Goal: Information Seeking & Learning: Learn about a topic

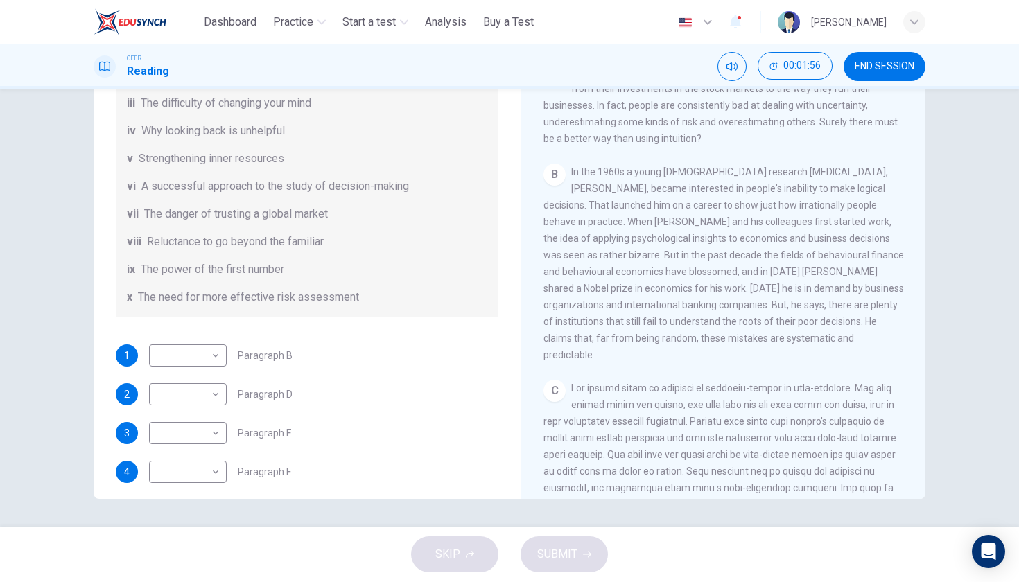
scroll to position [186, 0]
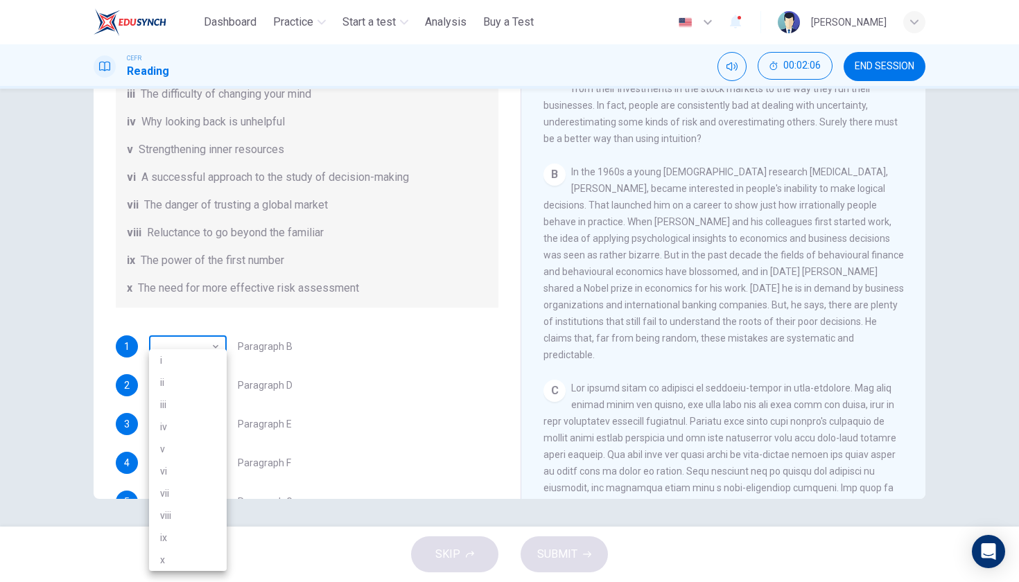
click at [193, 349] on body "This site uses cookies, as explained in our Privacy Policy . If you agree to th…" at bounding box center [509, 291] width 1019 height 582
click at [176, 498] on li "vii" at bounding box center [188, 493] width 78 height 22
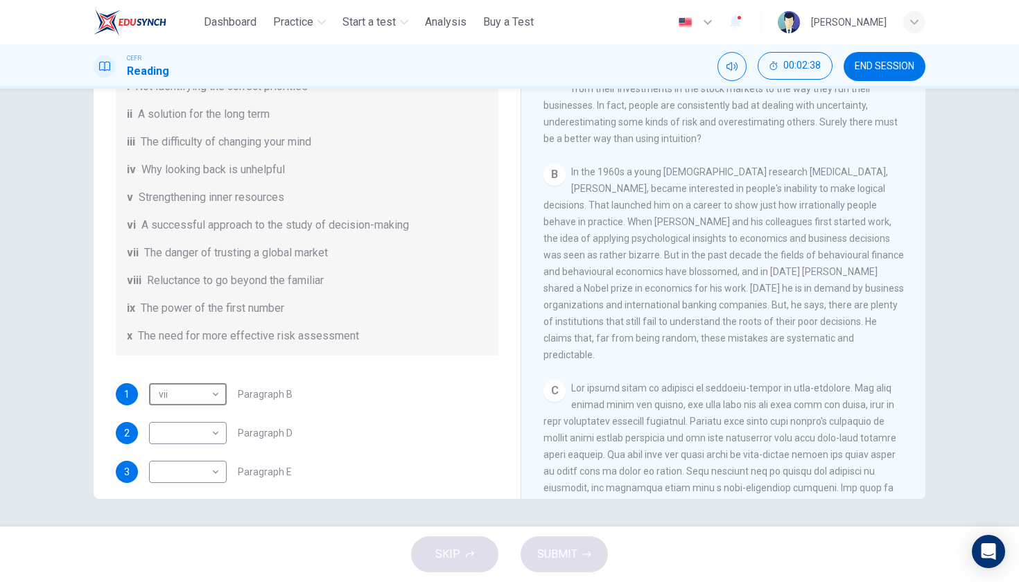
scroll to position [143, 0]
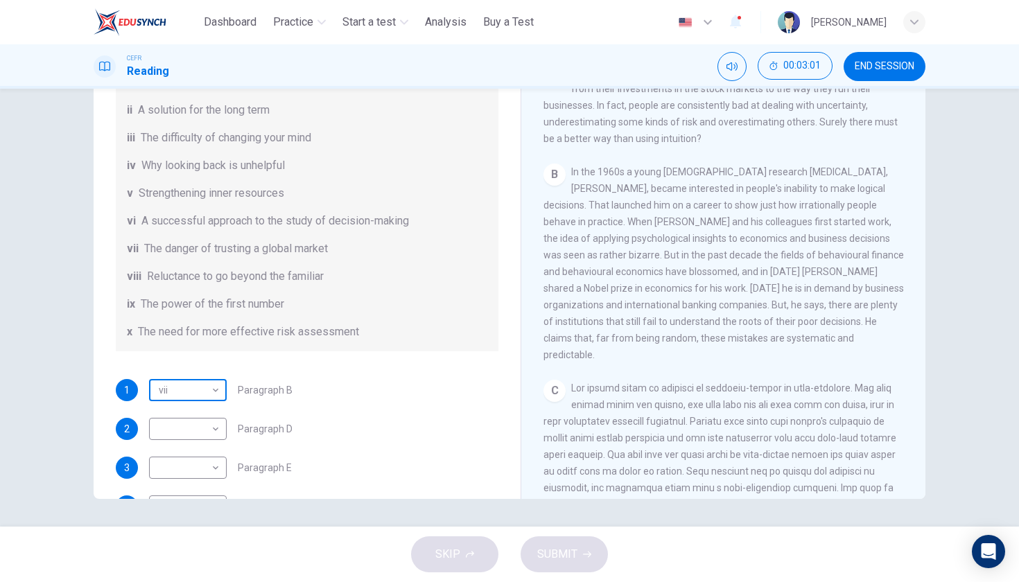
click at [203, 389] on body "This site uses cookies, as explained in our Privacy Policy . If you agree to th…" at bounding box center [509, 291] width 1019 height 582
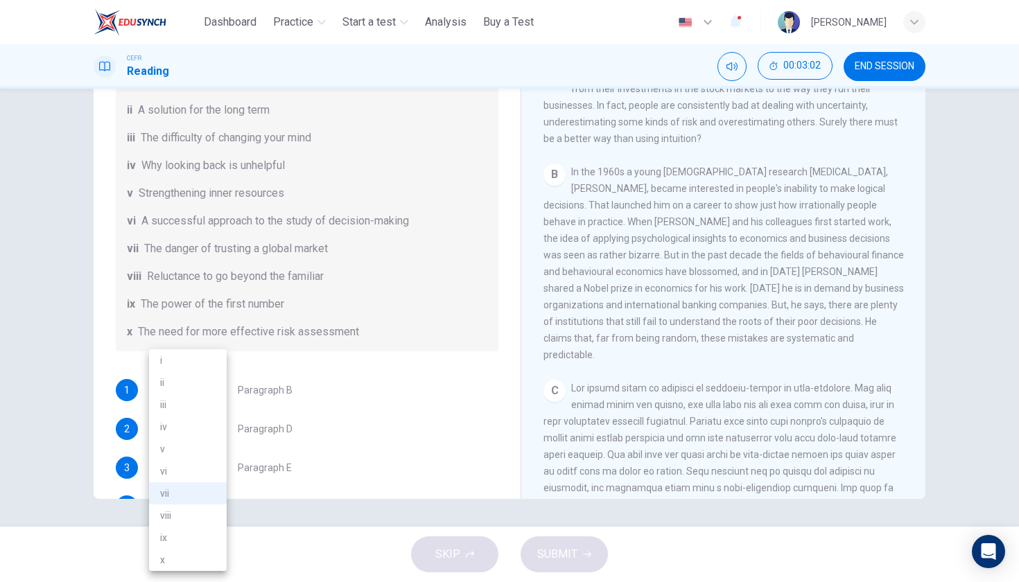
click at [173, 474] on li "vi" at bounding box center [188, 471] width 78 height 22
type input "**"
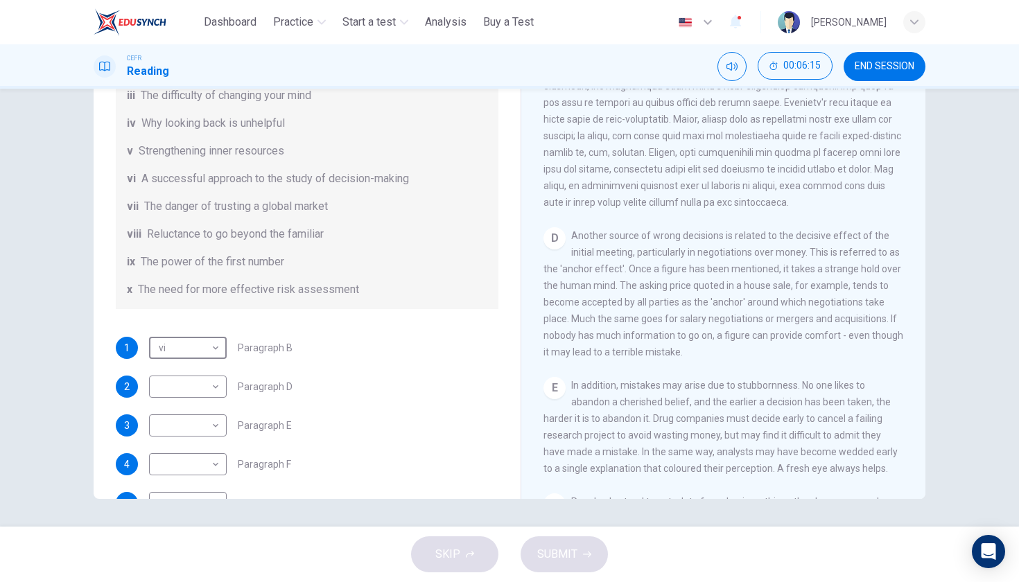
scroll to position [186, 0]
click at [206, 384] on body "This site uses cookies, as explained in our Privacy Policy . If you agree to th…" at bounding box center [509, 291] width 1019 height 582
click at [187, 350] on li "i" at bounding box center [188, 360] width 78 height 22
click at [169, 382] on body "This site uses cookies, as explained in our Privacy Policy . If you agree to th…" at bounding box center [509, 291] width 1019 height 582
click at [179, 495] on li "vii" at bounding box center [188, 493] width 78 height 22
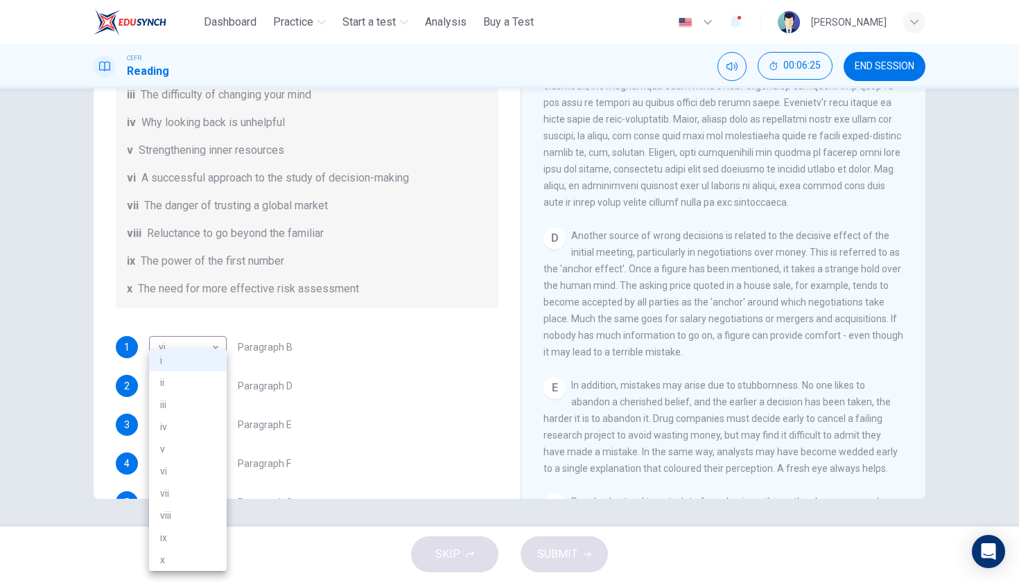
type input "***"
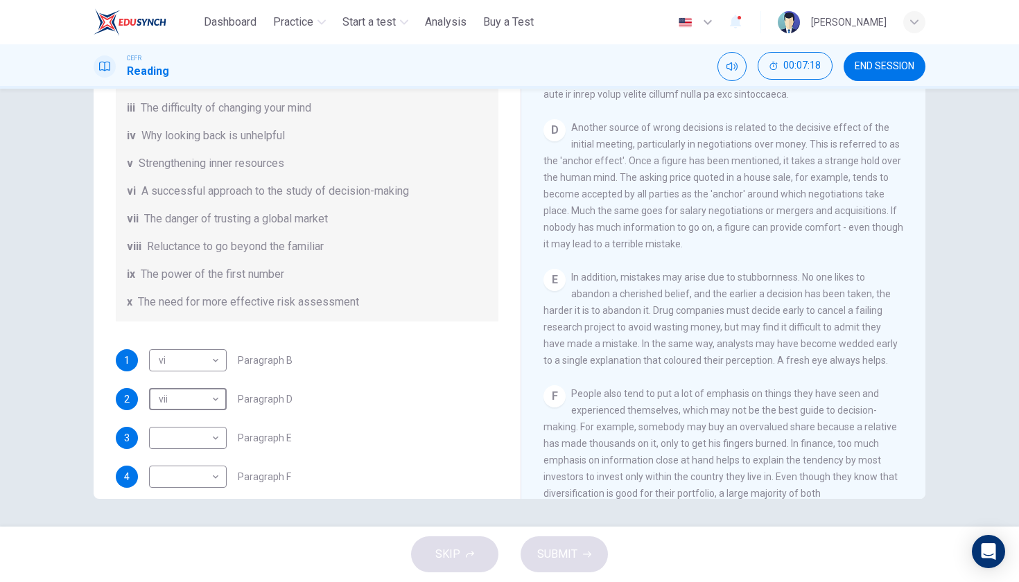
scroll to position [174, 0]
click at [204, 437] on body "This site uses cookies, as explained in our Privacy Policy . If you agree to th…" at bounding box center [509, 291] width 1019 height 582
click at [179, 552] on li "x" at bounding box center [188, 560] width 78 height 22
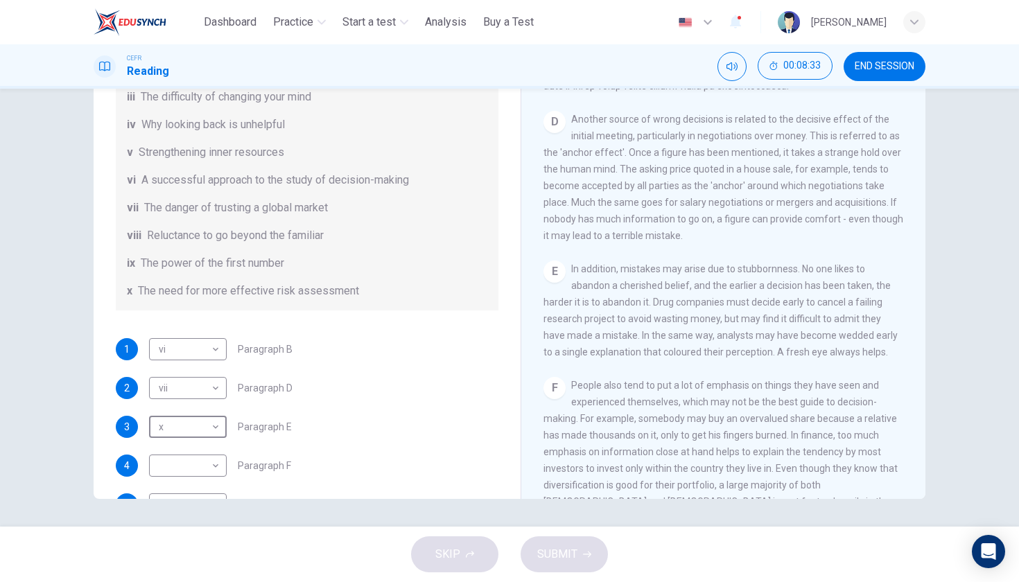
scroll to position [826, 0]
click at [183, 419] on body "This site uses cookies, as explained in our Privacy Policy . If you agree to th…" at bounding box center [509, 291] width 1019 height 582
click at [183, 419] on li "iv" at bounding box center [188, 427] width 78 height 22
click at [183, 419] on body "This site uses cookies, as explained in our Privacy Policy . If you agree to th…" at bounding box center [509, 291] width 1019 height 582
click at [183, 511] on li "viii" at bounding box center [188, 515] width 78 height 22
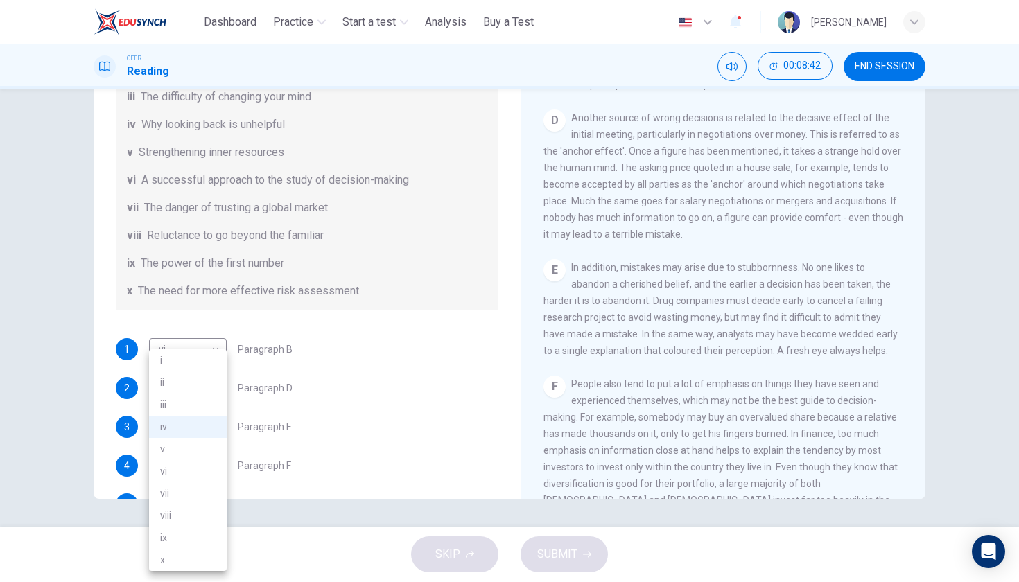
type input "****"
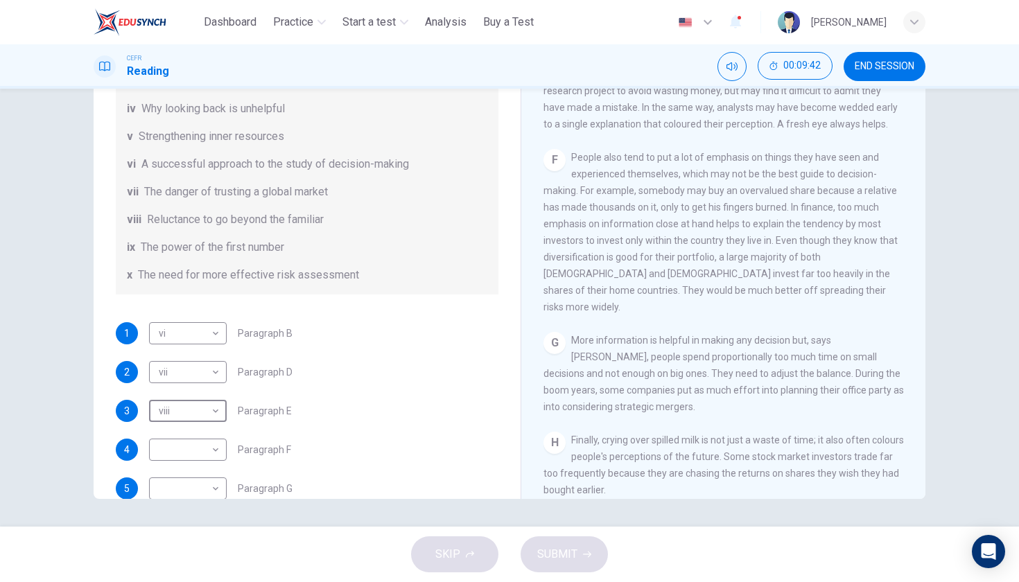
scroll to position [211, 0]
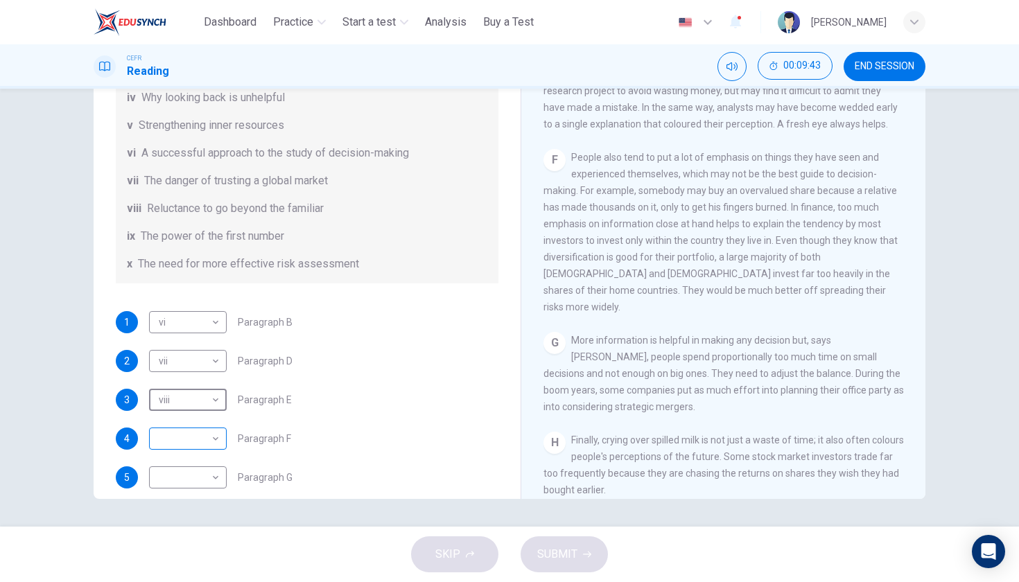
click at [182, 442] on body "This site uses cookies, as explained in our Privacy Policy . If you agree to th…" at bounding box center [509, 291] width 1019 height 582
click at [177, 367] on li "i" at bounding box center [188, 360] width 78 height 22
type input "*"
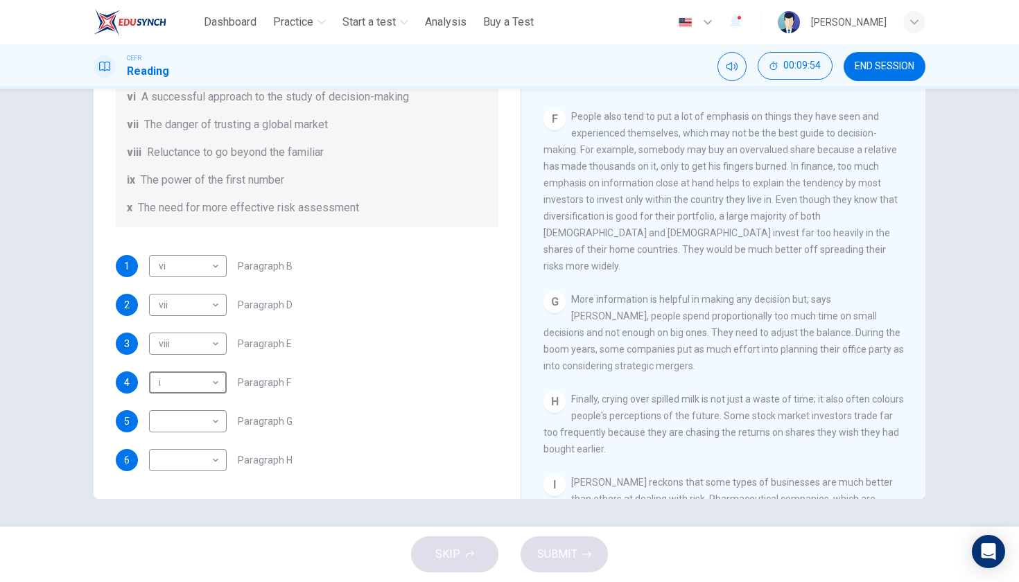
scroll to position [1102, 0]
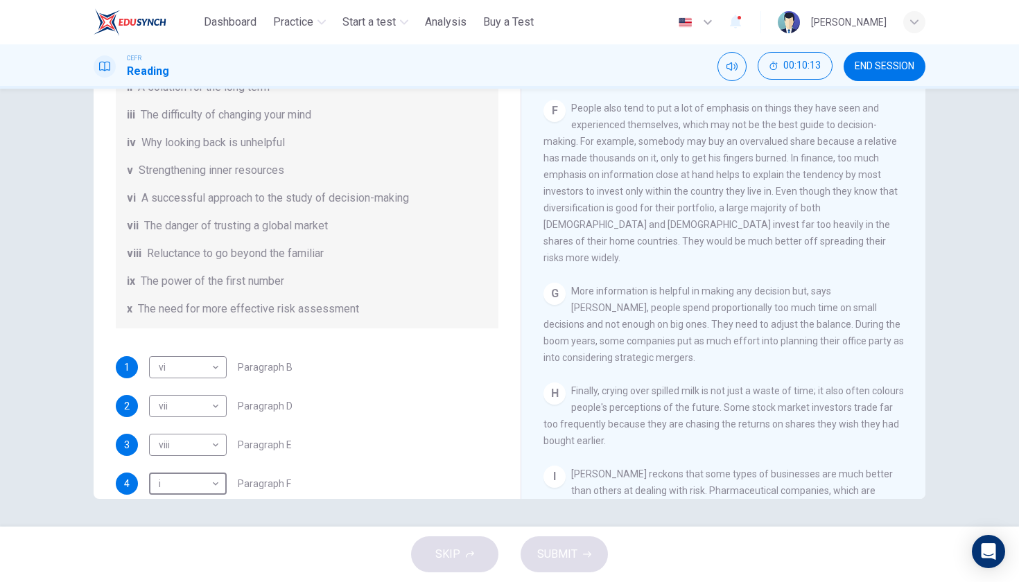
click at [382, 340] on div "Questions 1 - 6 Reading Passage 1 has nine paragraphs A-I Choose the correct he…" at bounding box center [307, 226] width 405 height 721
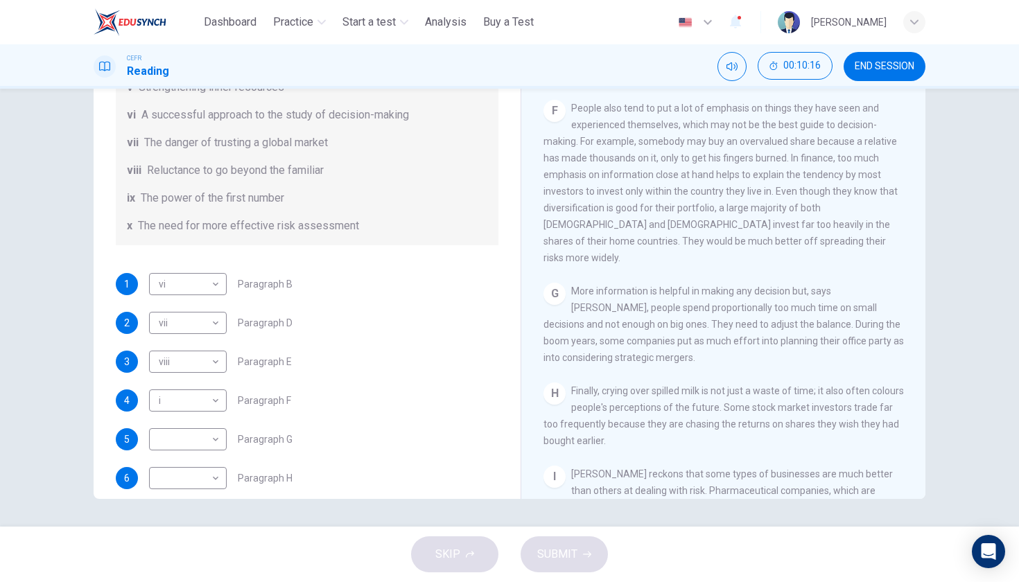
scroll to position [252, 0]
click at [191, 425] on body "This site uses cookies, as explained in our Privacy Policy . If you agree to th…" at bounding box center [509, 291] width 1019 height 582
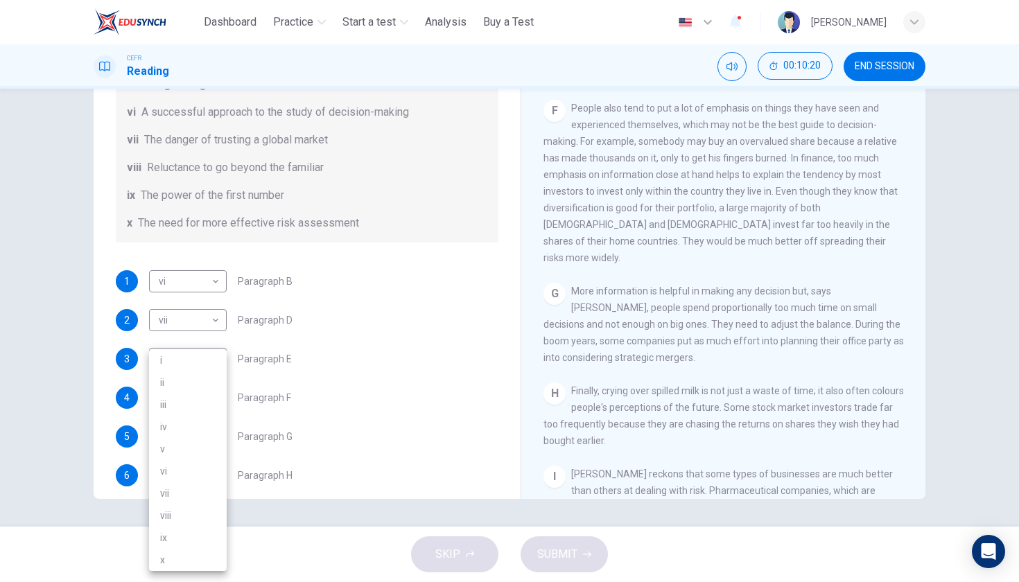
click at [176, 367] on li "i" at bounding box center [188, 360] width 78 height 22
type input "*"
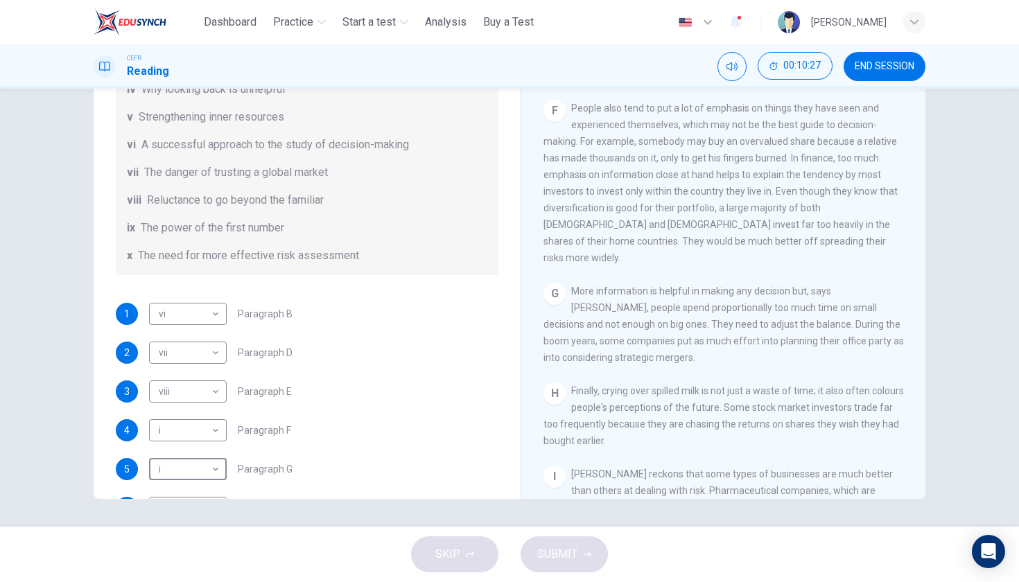
scroll to position [218, 0]
click at [206, 431] on body "This site uses cookies, as explained in our Privacy Policy . If you agree to th…" at bounding box center [509, 291] width 1019 height 582
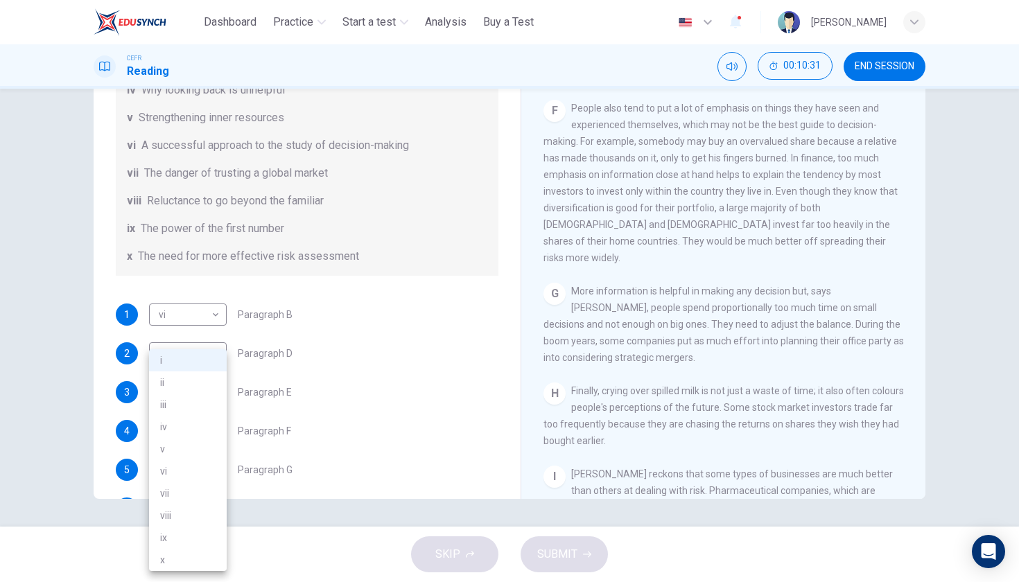
click at [169, 494] on li "vii" at bounding box center [188, 493] width 78 height 22
type input "***"
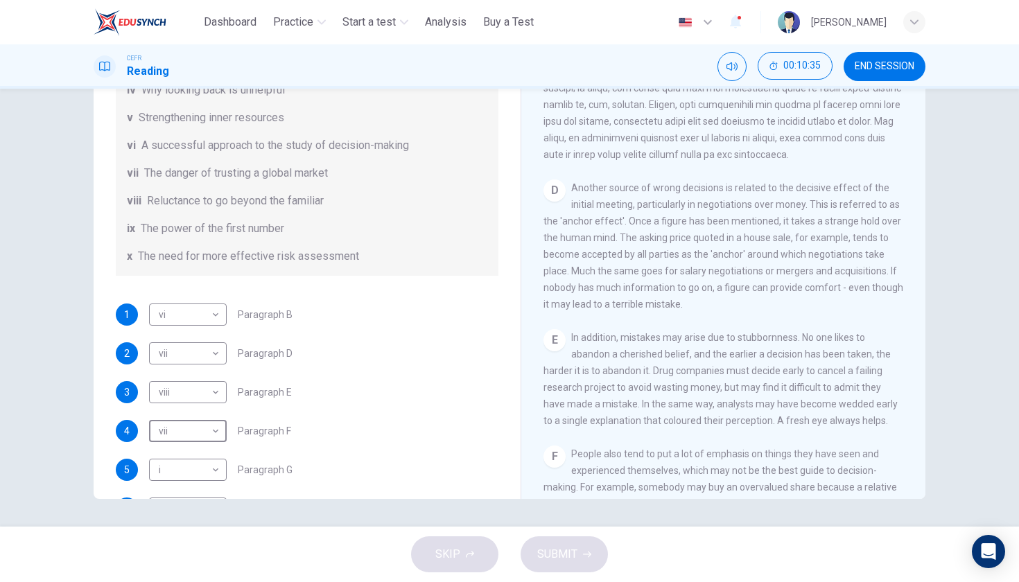
scroll to position [755, 0]
click at [199, 357] on body "This site uses cookies, as explained in our Privacy Policy . If you agree to th…" at bounding box center [509, 291] width 1019 height 582
click at [177, 531] on li "ix" at bounding box center [188, 538] width 78 height 22
type input "**"
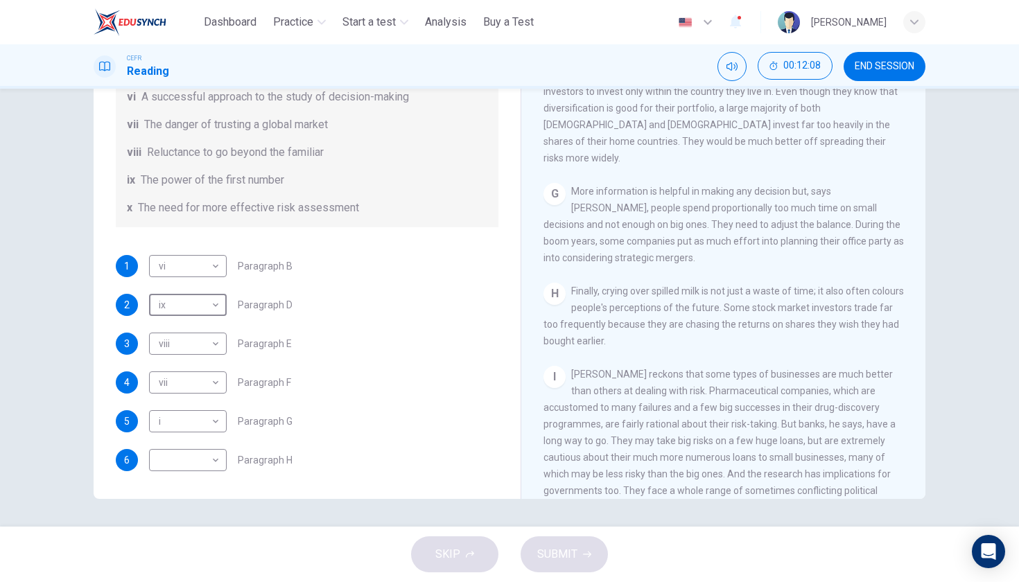
scroll to position [267, 0]
click at [184, 469] on body "This site uses cookies, as explained in our Privacy Policy . If you agree to th…" at bounding box center [509, 291] width 1019 height 582
click at [170, 495] on li "vii" at bounding box center [188, 493] width 78 height 22
type input "***"
click at [541, 555] on span "SUBMIT" at bounding box center [557, 554] width 40 height 19
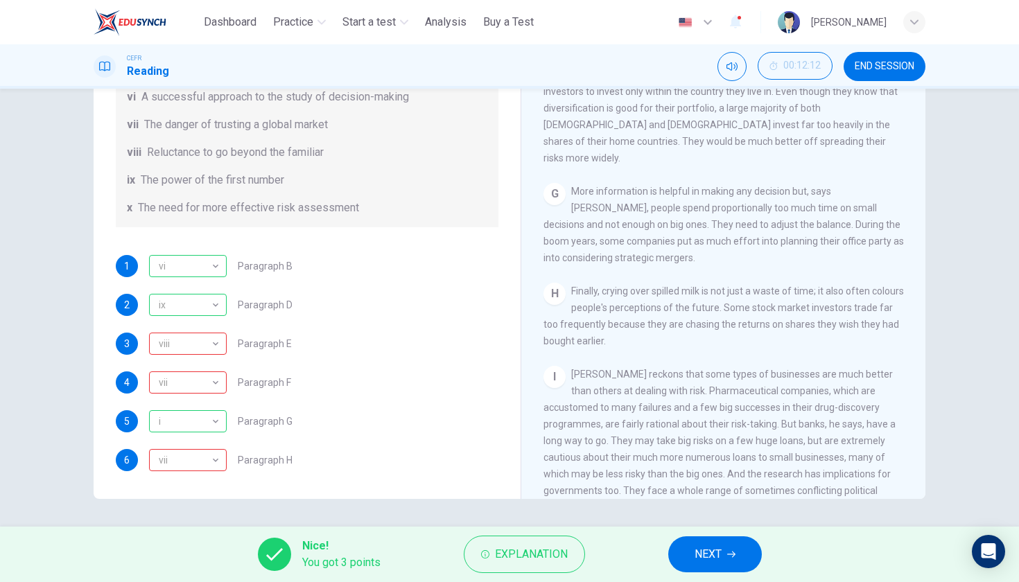
click at [747, 559] on button "NEXT" at bounding box center [715, 554] width 94 height 36
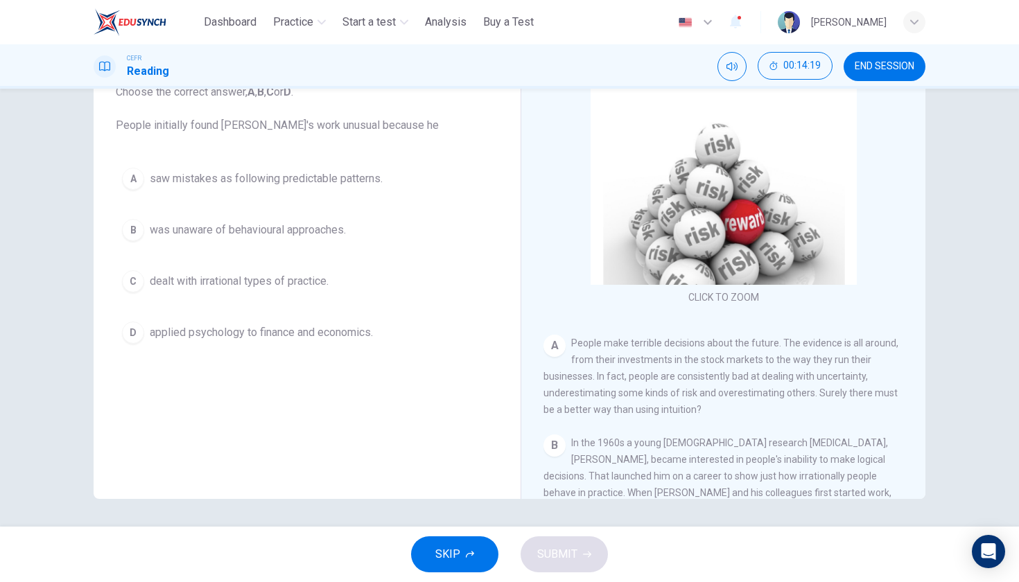
scroll to position [36, 0]
click at [331, 238] on button "B was unaware of behavioural approaches." at bounding box center [307, 230] width 382 height 35
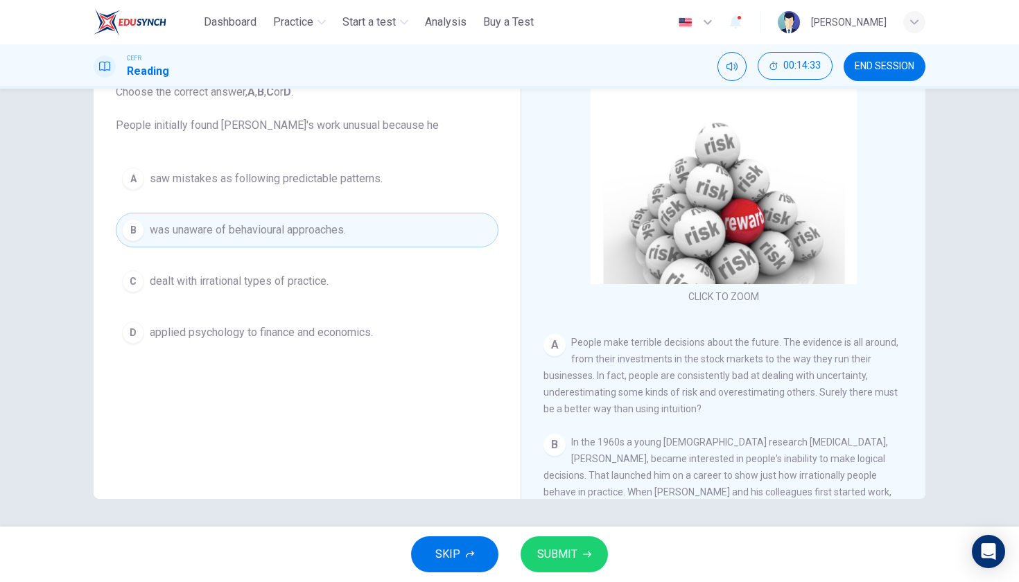
click at [572, 542] on button "SUBMIT" at bounding box center [563, 554] width 87 height 36
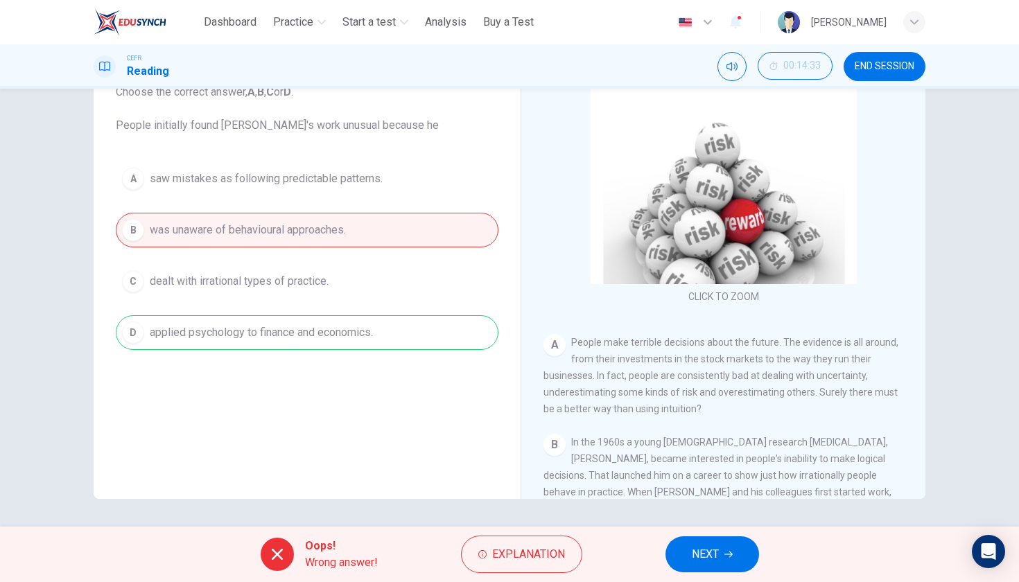
click at [717, 538] on button "NEXT" at bounding box center [712, 554] width 94 height 36
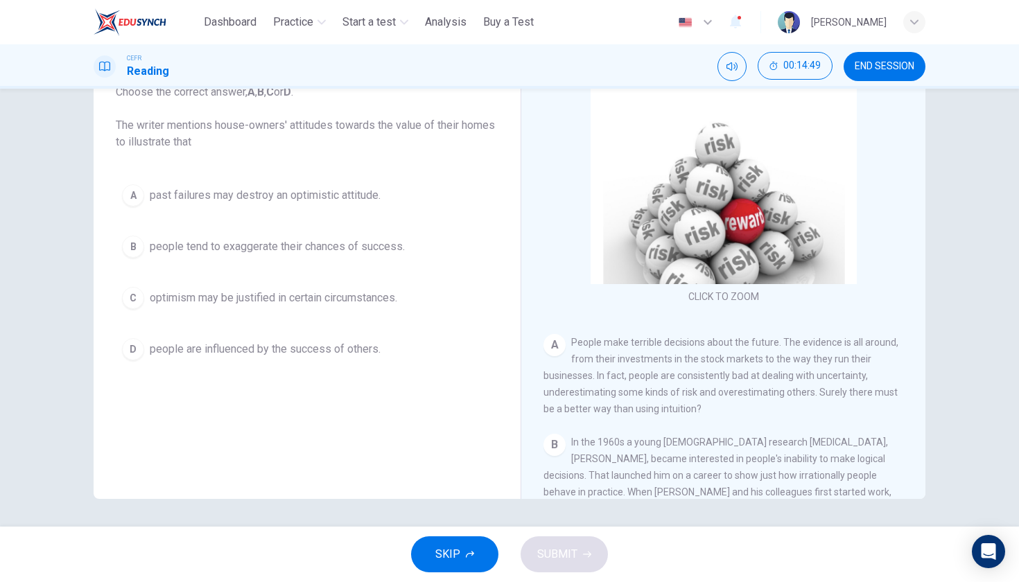
click at [343, 344] on span "people are influenced by the success of others." at bounding box center [265, 349] width 231 height 17
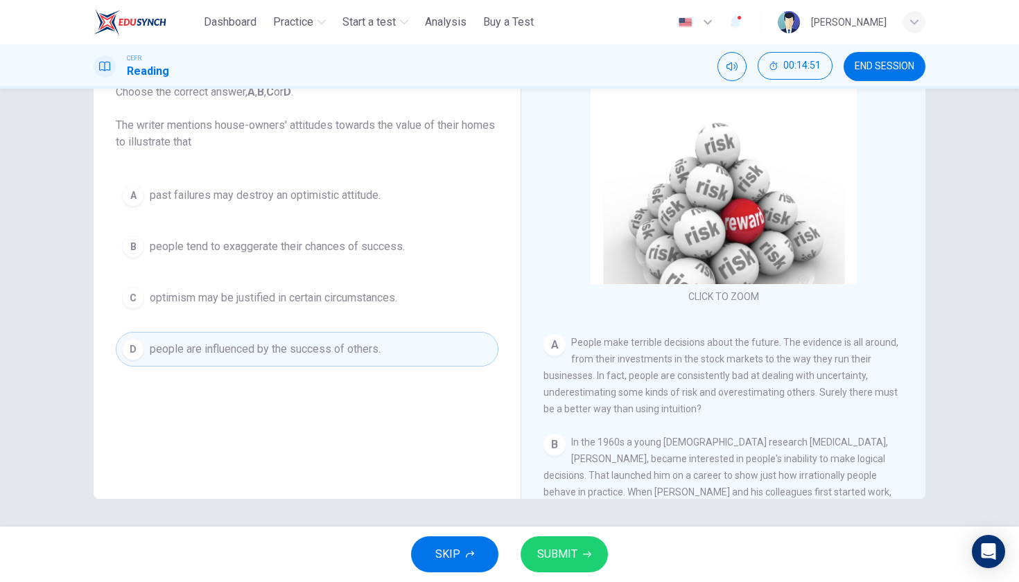
click at [552, 534] on div "SKIP SUBMIT" at bounding box center [509, 554] width 1019 height 55
click at [552, 561] on span "SUBMIT" at bounding box center [557, 554] width 40 height 19
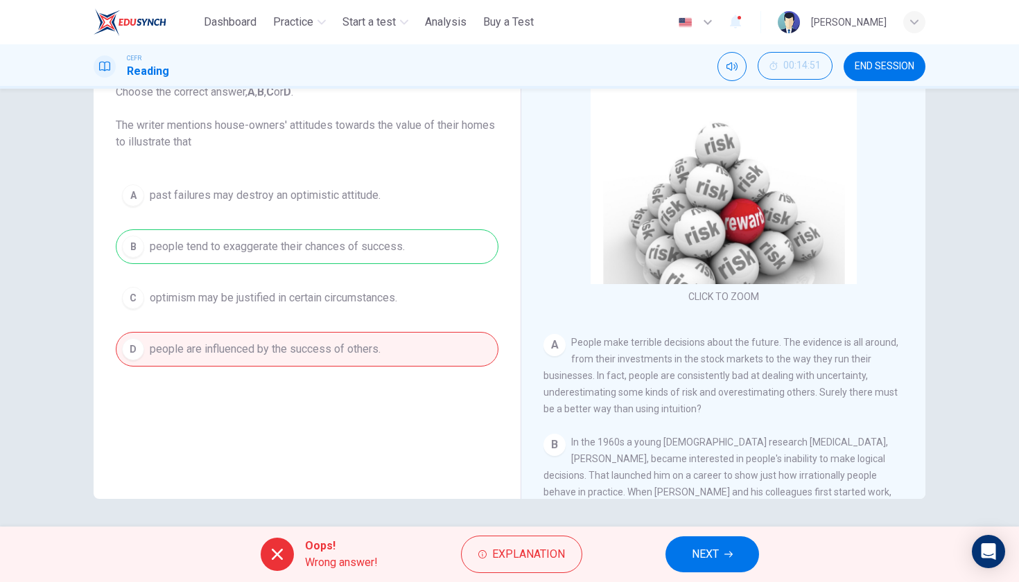
click at [703, 571] on button "NEXT" at bounding box center [712, 554] width 94 height 36
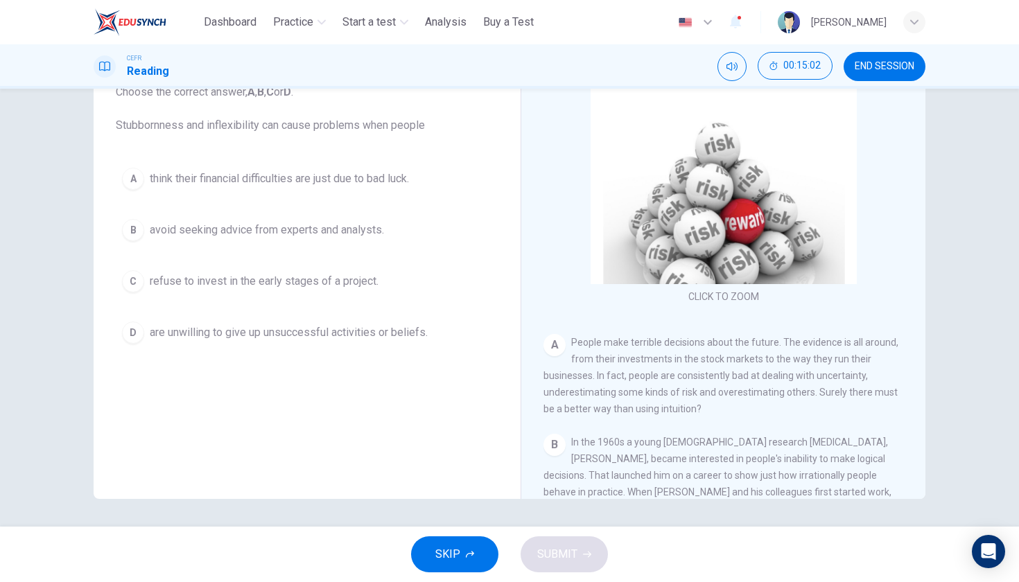
click at [328, 343] on button "D are unwilling to give up unsuccessful activities or beliefs." at bounding box center [307, 332] width 382 height 35
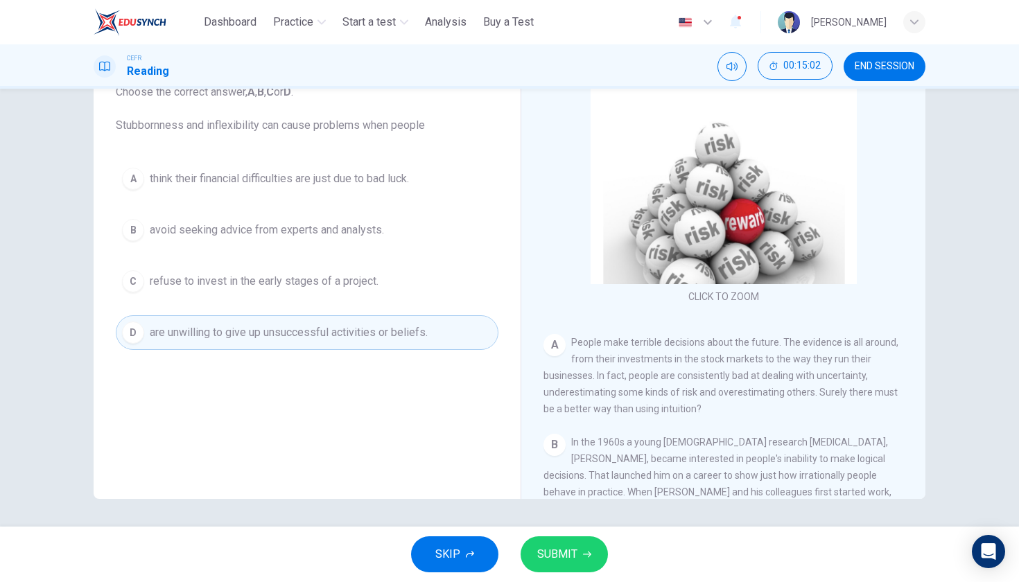
click at [547, 552] on span "SUBMIT" at bounding box center [557, 554] width 40 height 19
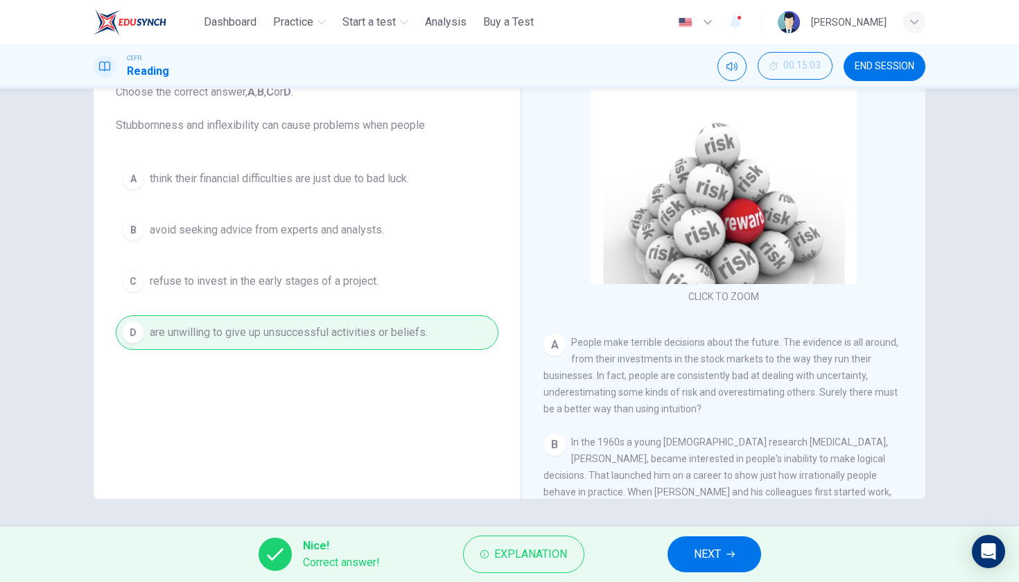
click at [679, 557] on button "NEXT" at bounding box center [714, 554] width 94 height 36
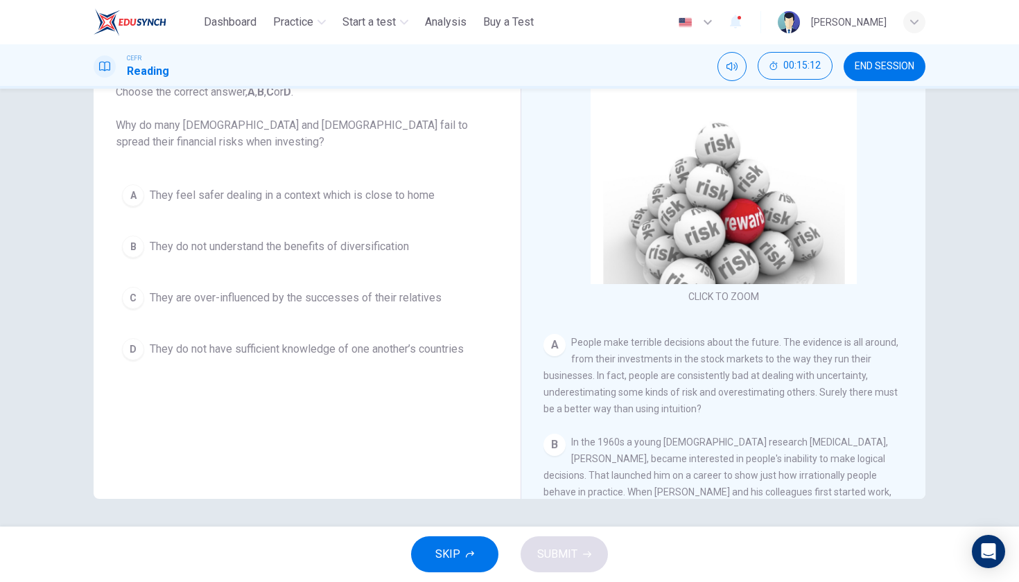
click at [409, 290] on span "They are over-influenced by the successes of their relatives" at bounding box center [296, 298] width 292 height 17
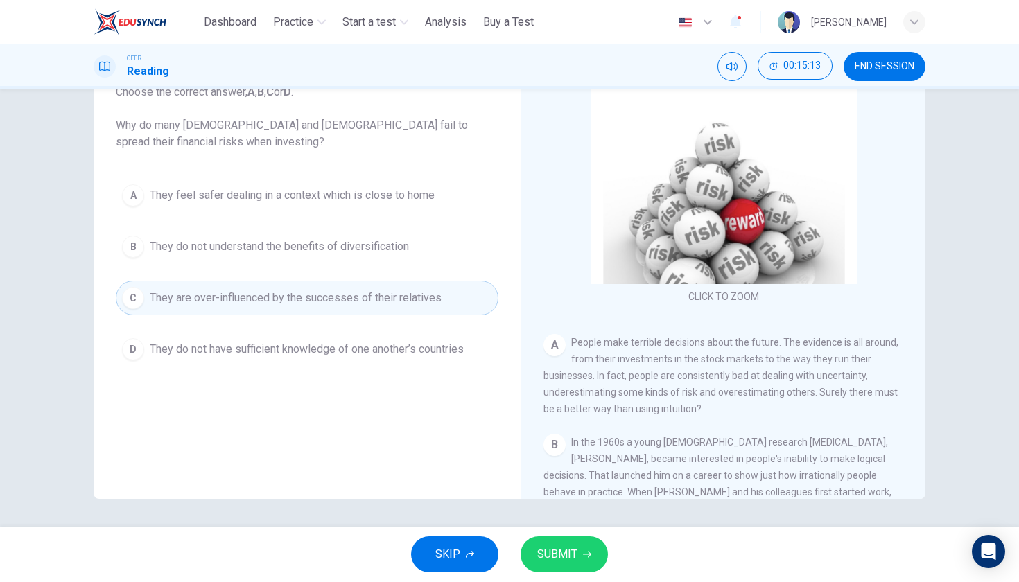
click at [570, 561] on span "SUBMIT" at bounding box center [557, 554] width 40 height 19
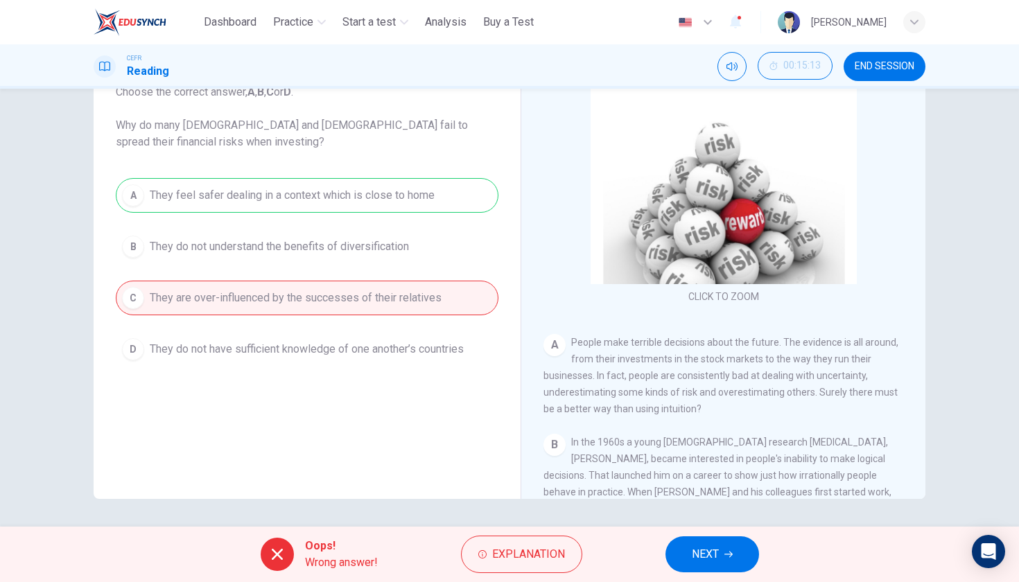
click at [703, 571] on button "NEXT" at bounding box center [712, 554] width 94 height 36
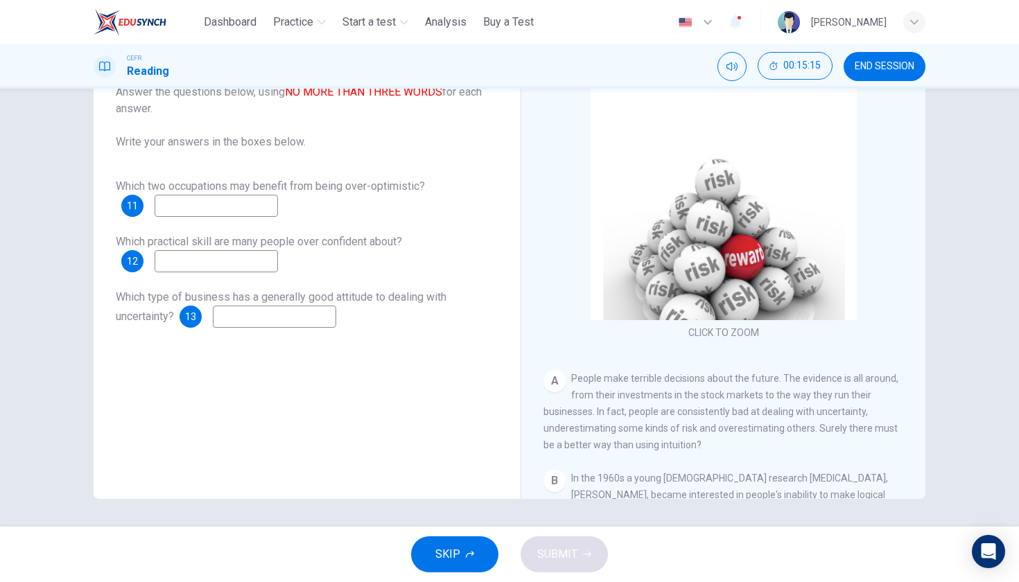
click at [294, 212] on div "Which two occupations may benefit from being over-optimistic? 11" at bounding box center [307, 197] width 382 height 39
click at [278, 202] on input at bounding box center [216, 206] width 123 height 22
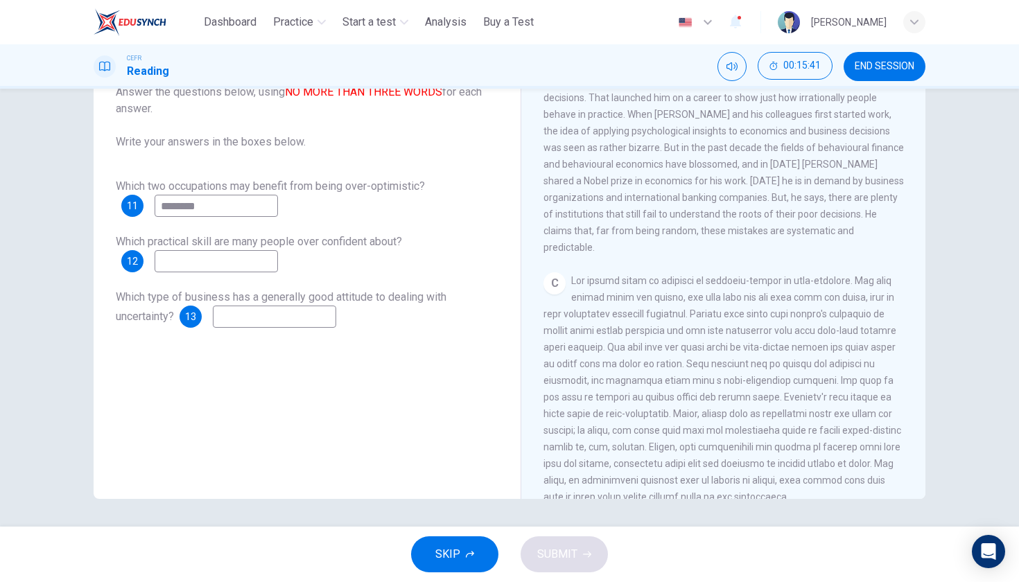
scroll to position [417, 0]
click at [246, 208] on input "**********" at bounding box center [216, 206] width 123 height 22
drag, startPoint x: 251, startPoint y: 208, endPoint x: 298, endPoint y: 208, distance: 47.1
click at [298, 208] on div "**********" at bounding box center [307, 197] width 382 height 39
click at [265, 244] on span "Which practical skill are many people over confident about?" at bounding box center [259, 241] width 286 height 13
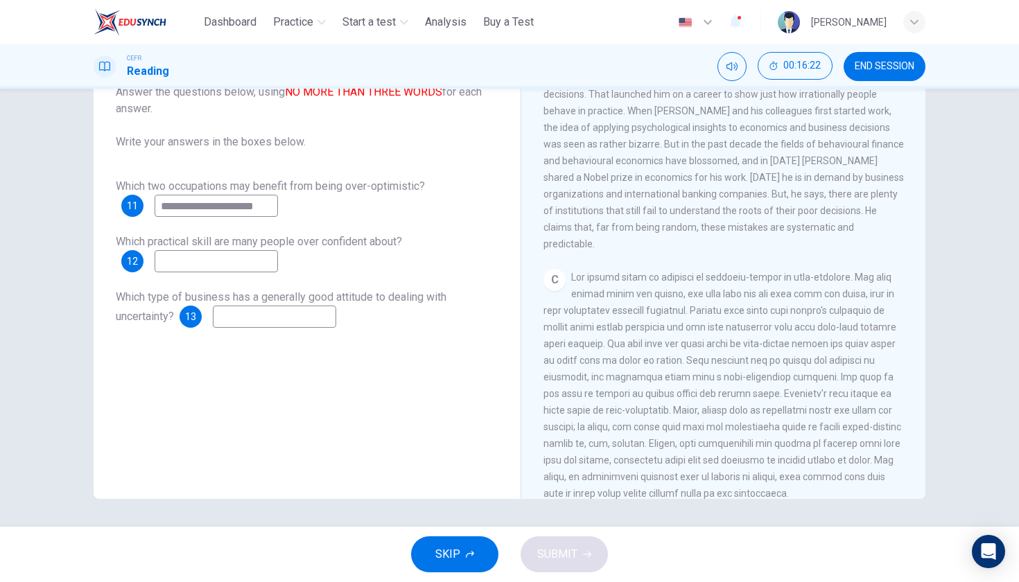
click at [278, 208] on input "**********" at bounding box center [216, 206] width 123 height 22
type input "**********"
click at [245, 262] on input at bounding box center [216, 261] width 123 height 22
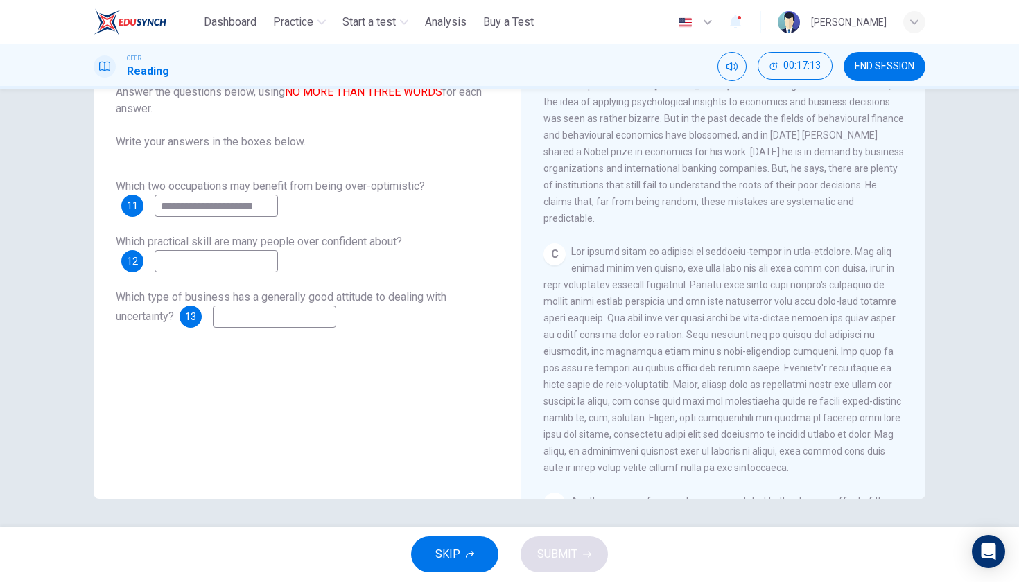
scroll to position [444, 0]
click at [334, 320] on input at bounding box center [274, 317] width 123 height 22
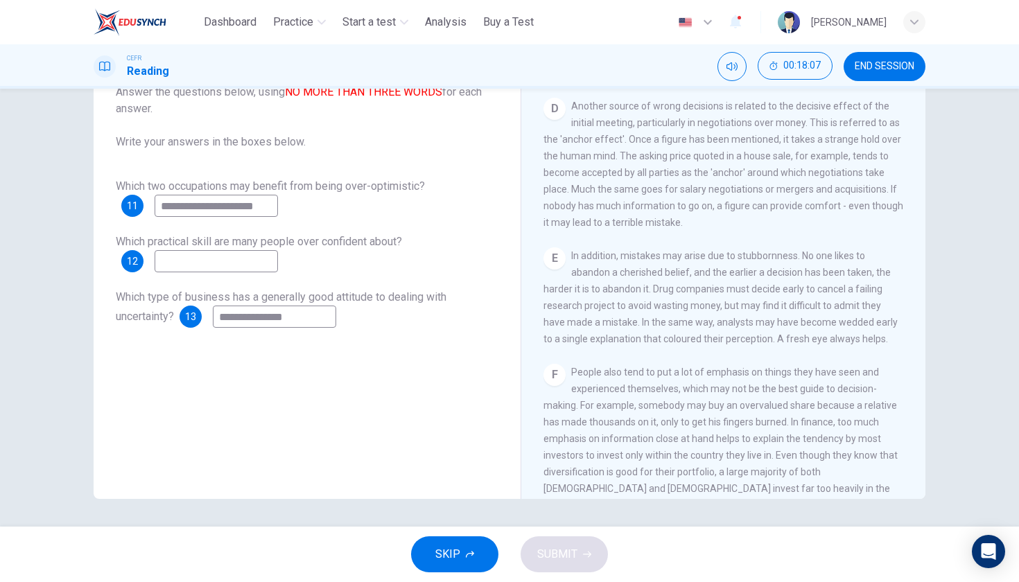
scroll to position [0, 0]
type input "**********"
click at [197, 257] on input at bounding box center [216, 261] width 123 height 22
click at [561, 558] on span "SUBMIT" at bounding box center [557, 554] width 40 height 19
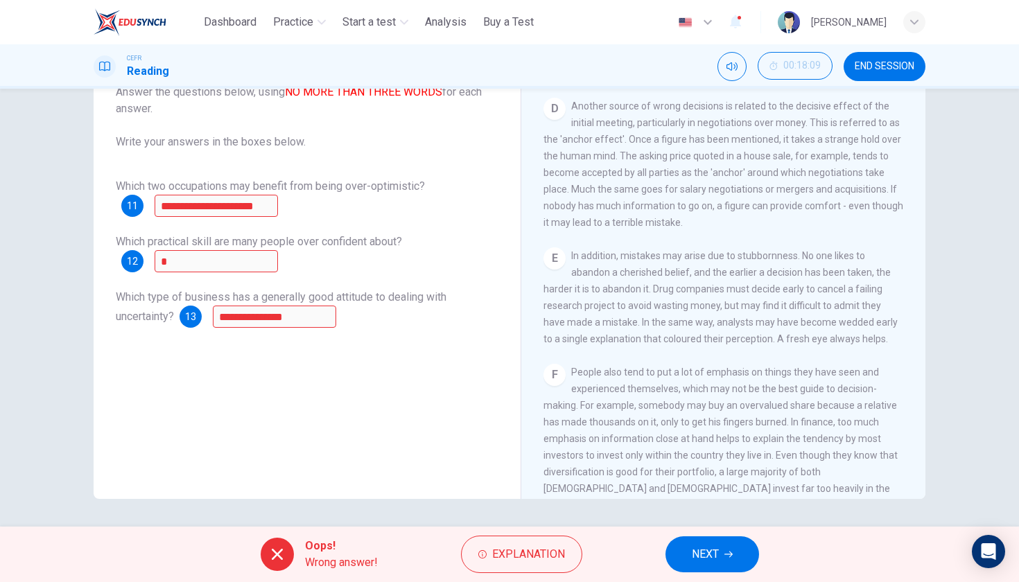
click at [561, 558] on span "Explanation" at bounding box center [528, 554] width 73 height 19
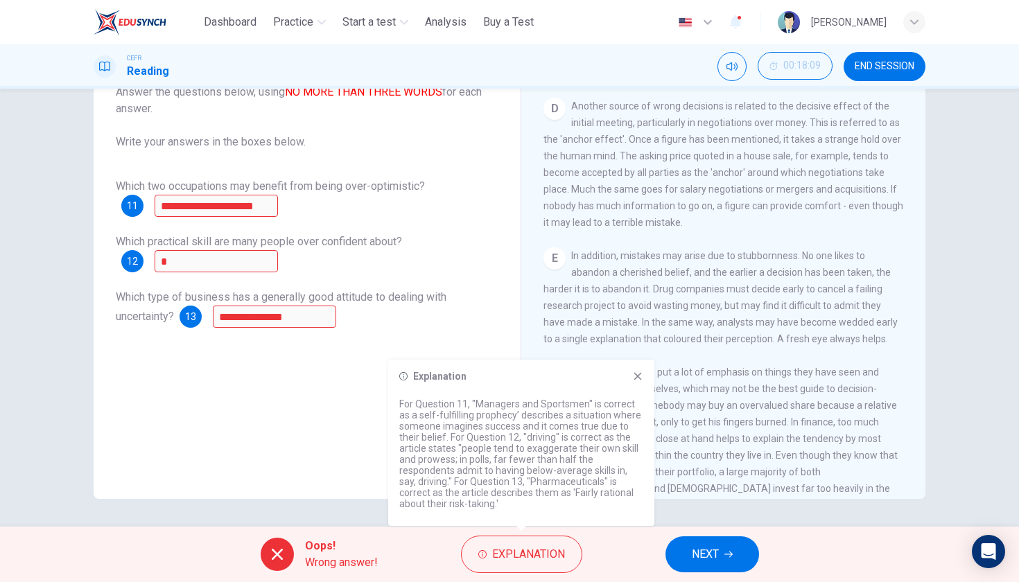
click at [719, 552] on span "NEXT" at bounding box center [705, 554] width 27 height 19
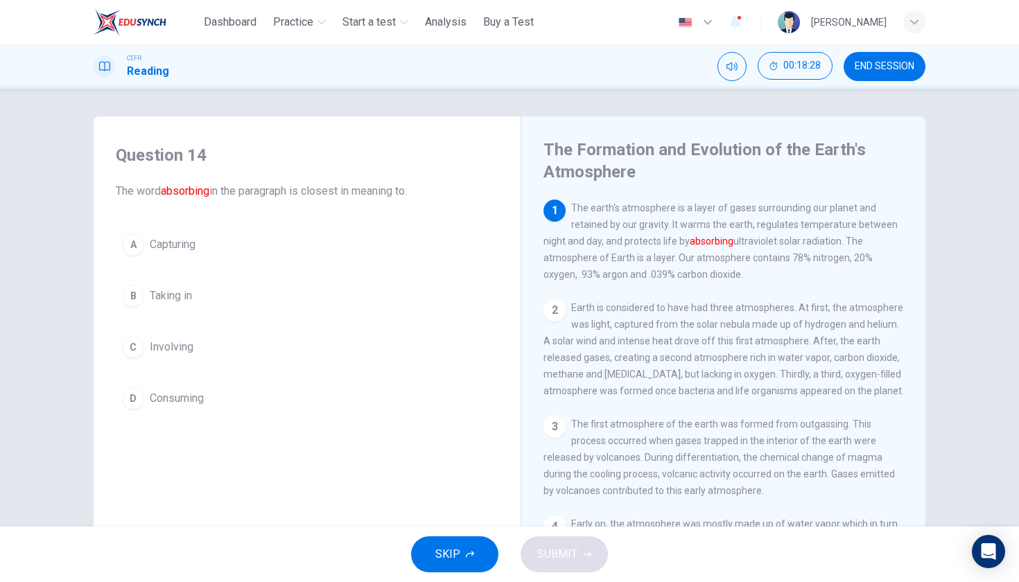
click at [160, 241] on span "Capturing" at bounding box center [173, 244] width 46 height 17
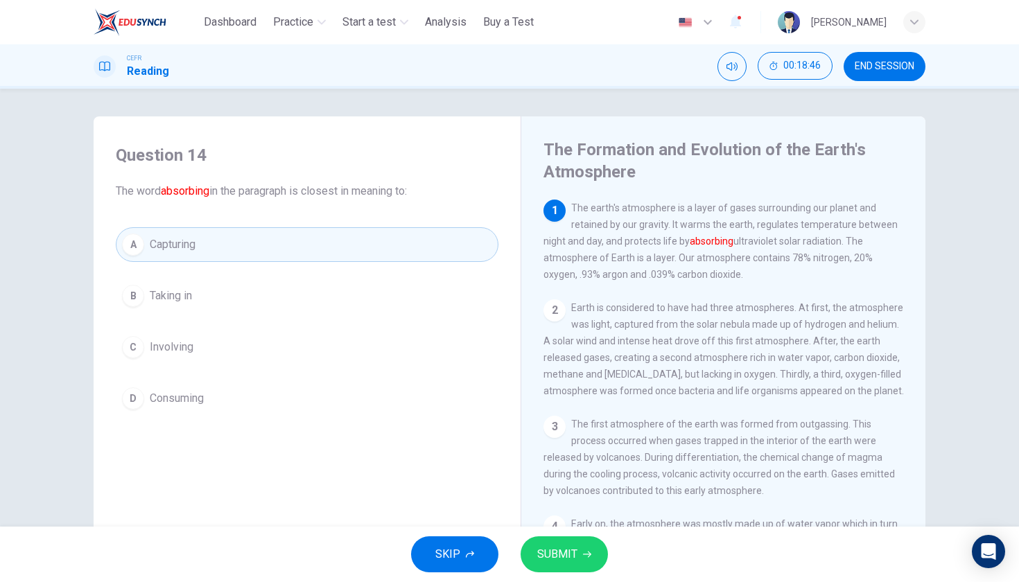
click at [585, 566] on button "SUBMIT" at bounding box center [563, 554] width 87 height 36
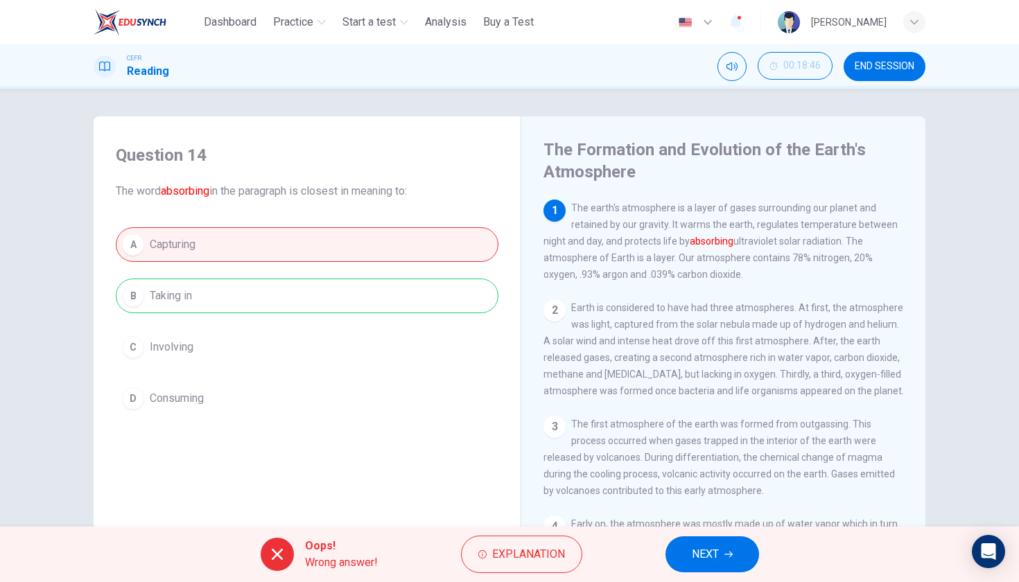
click at [714, 552] on span "NEXT" at bounding box center [705, 554] width 27 height 19
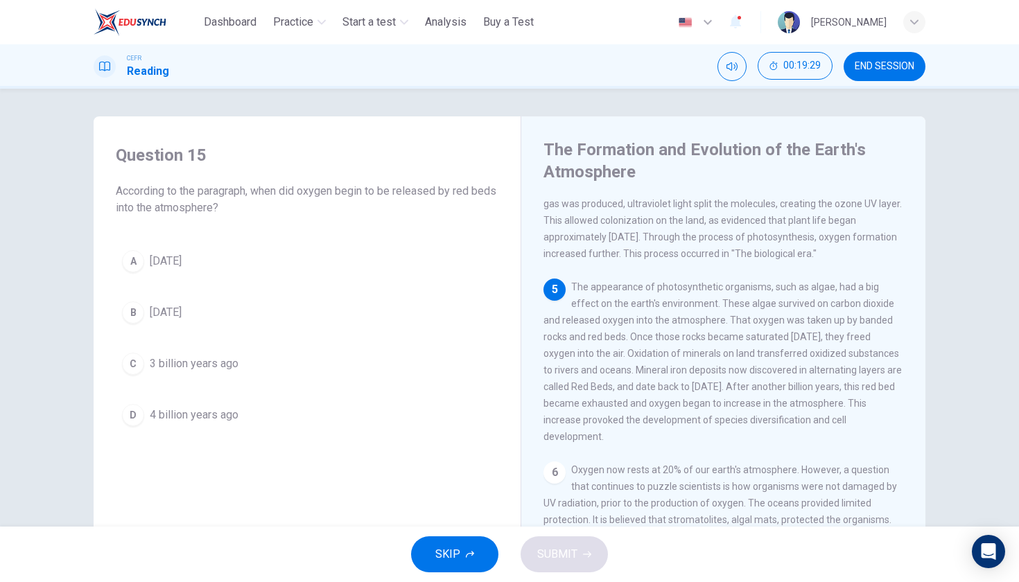
scroll to position [412, 0]
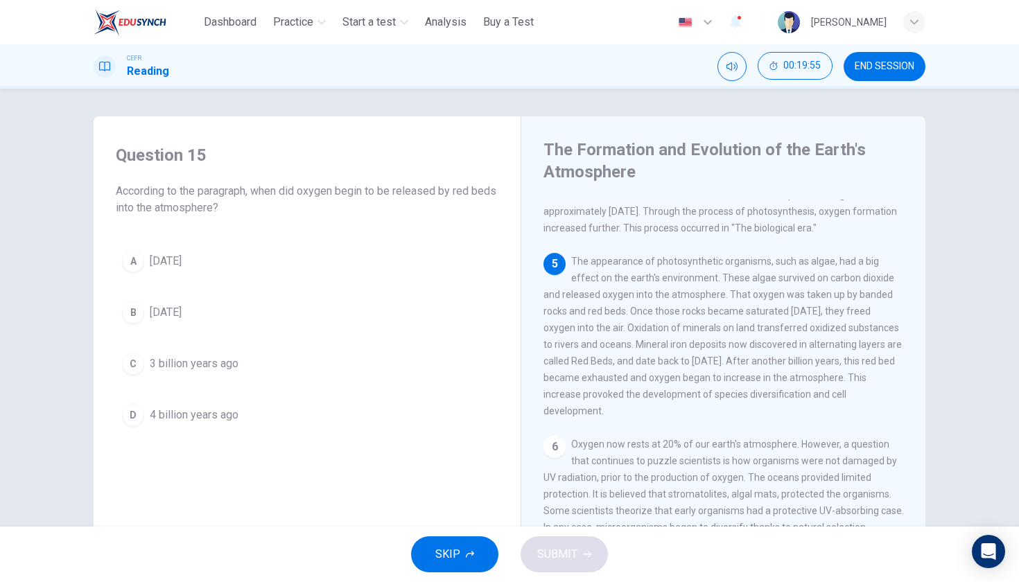
click at [160, 269] on span "[DATE]" at bounding box center [166, 261] width 32 height 17
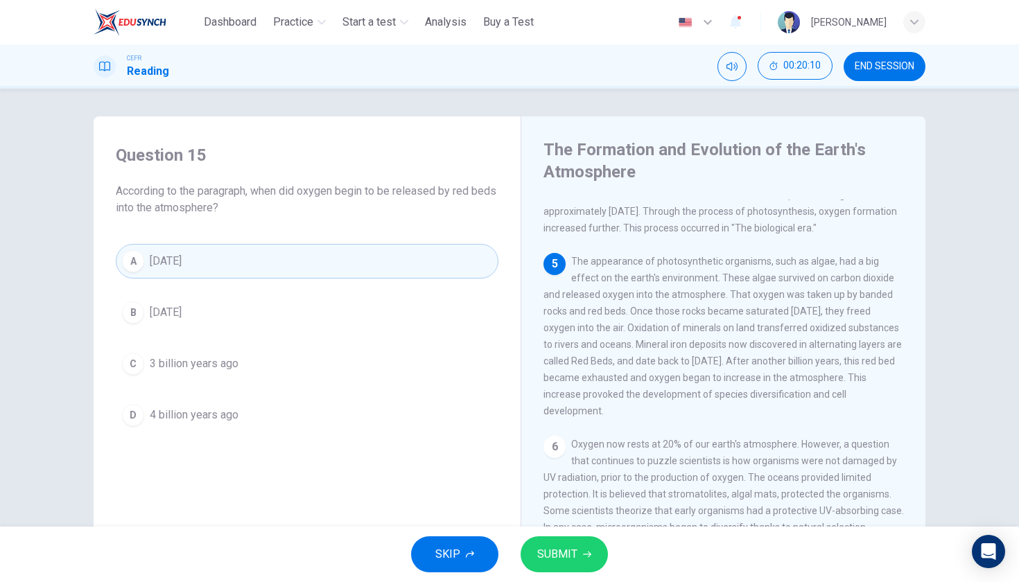
click at [139, 309] on div "B" at bounding box center [133, 312] width 22 height 22
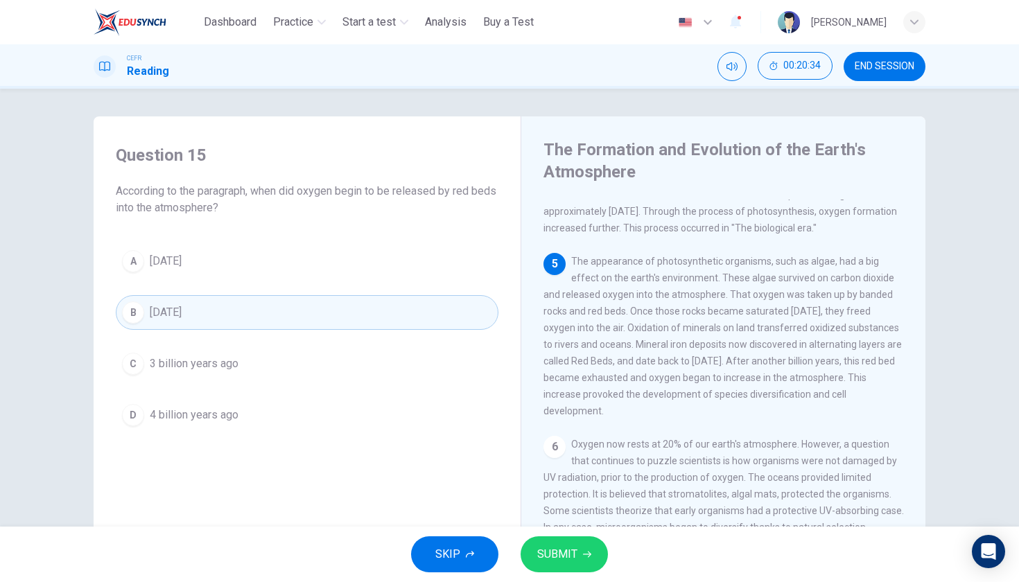
click at [563, 561] on span "SUBMIT" at bounding box center [557, 554] width 40 height 19
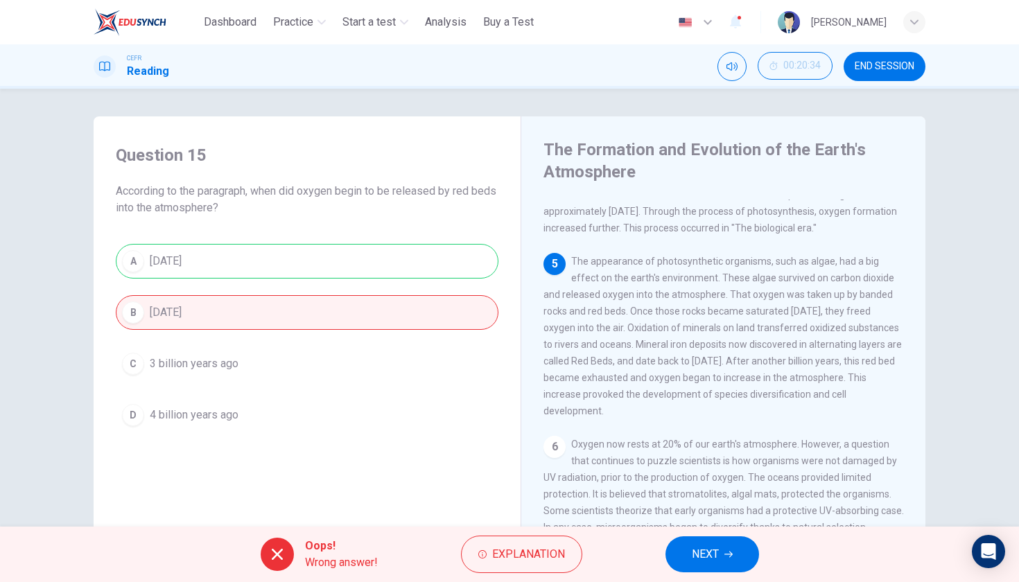
click at [693, 558] on span "NEXT" at bounding box center [705, 554] width 27 height 19
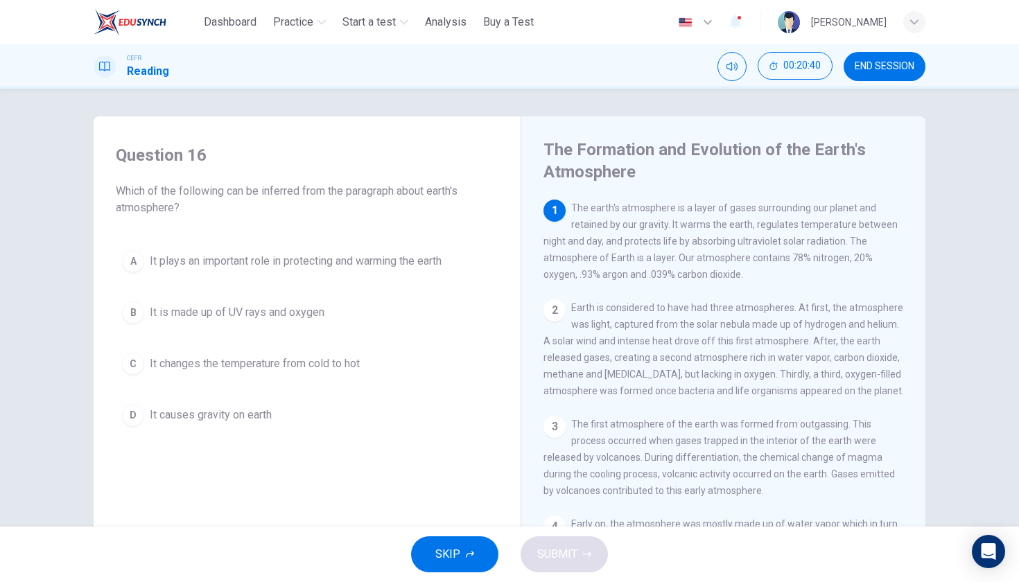
scroll to position [0, 0]
click at [437, 253] on span "It plays an important role in protecting and warming the earth" at bounding box center [296, 261] width 292 height 17
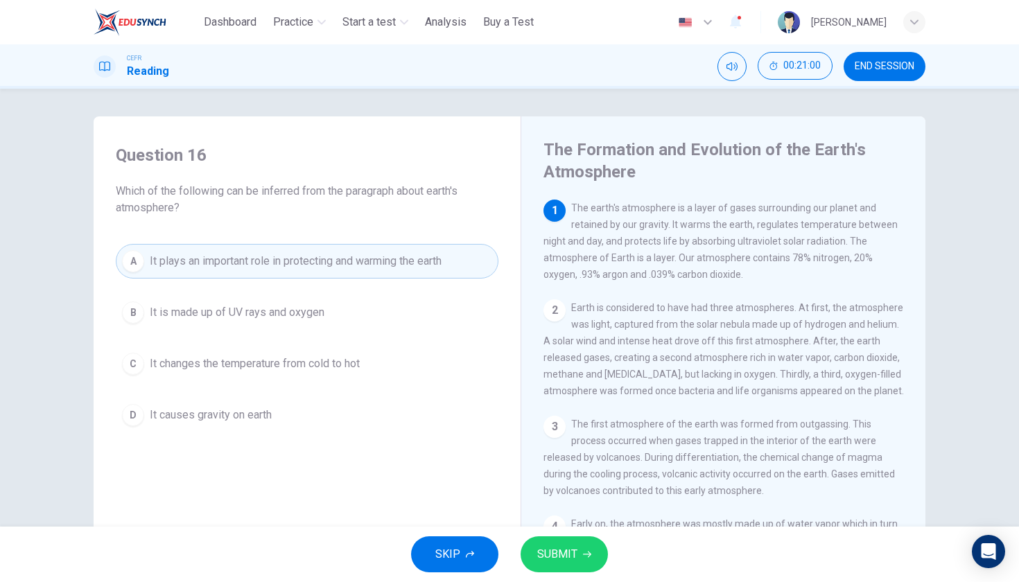
click at [585, 547] on button "SUBMIT" at bounding box center [563, 554] width 87 height 36
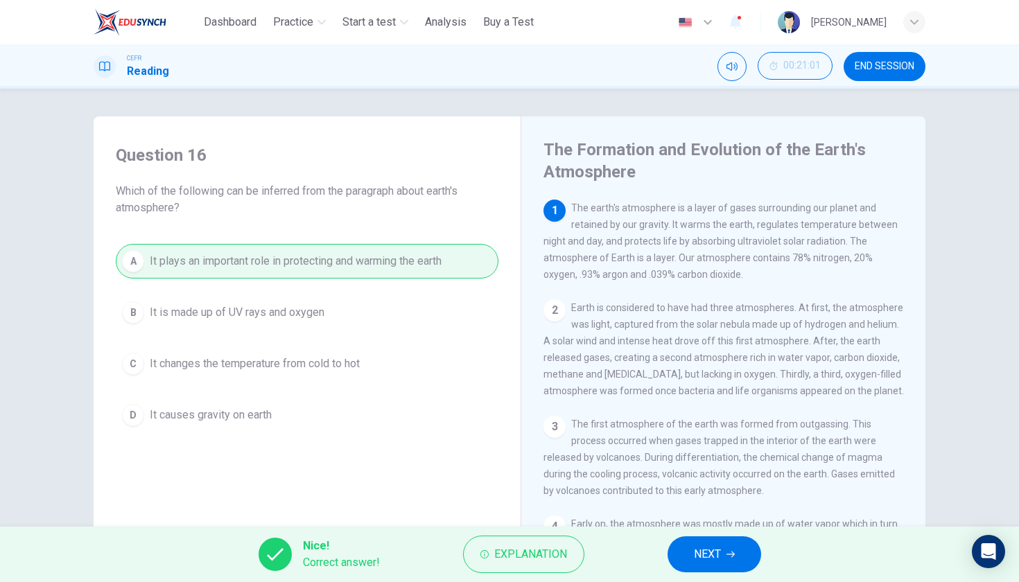
click at [721, 559] on span "NEXT" at bounding box center [707, 554] width 27 height 19
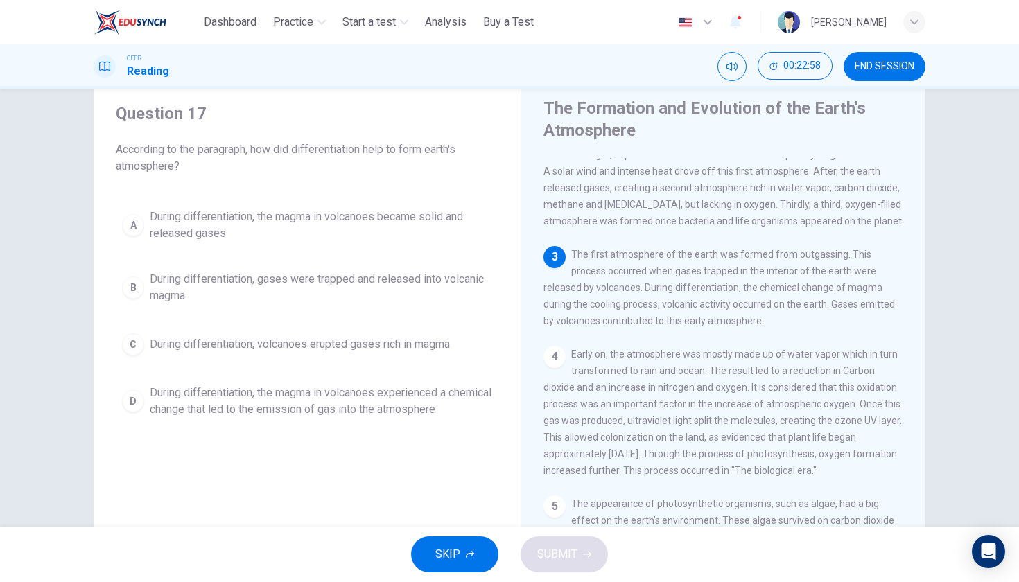
scroll to position [45, 0]
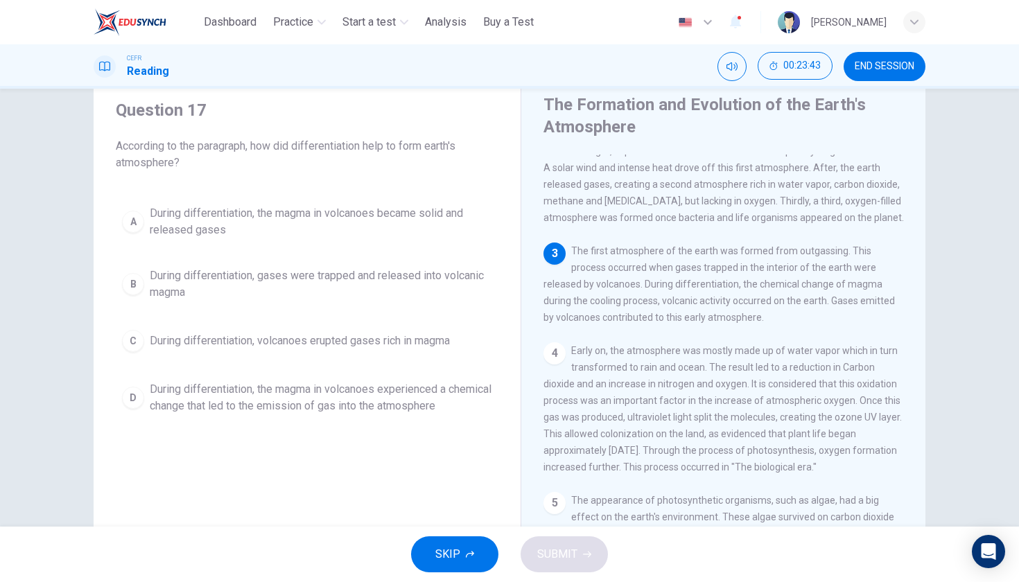
click at [416, 411] on span "During differentiation, the magma in volcanoes experienced a chemical change th…" at bounding box center [321, 397] width 342 height 33
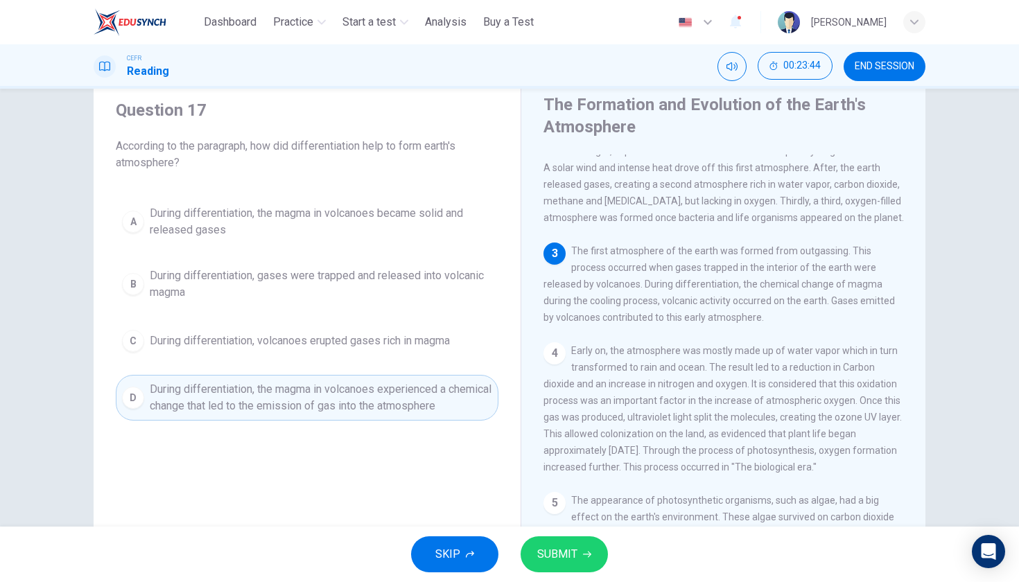
click at [539, 545] on span "SUBMIT" at bounding box center [557, 554] width 40 height 19
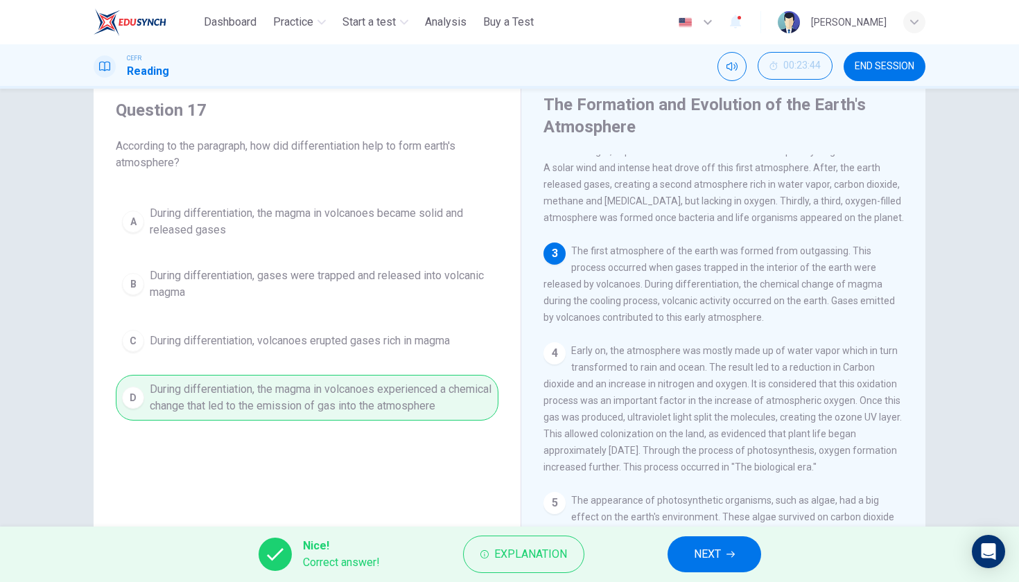
click at [689, 552] on button "NEXT" at bounding box center [714, 554] width 94 height 36
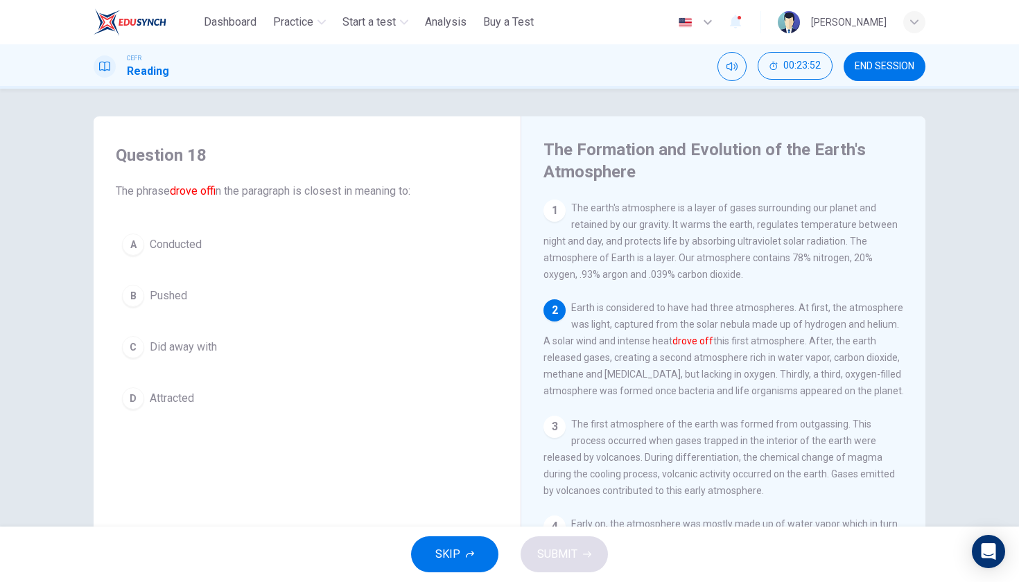
scroll to position [0, 0]
click at [179, 303] on span "Pushed" at bounding box center [168, 296] width 37 height 17
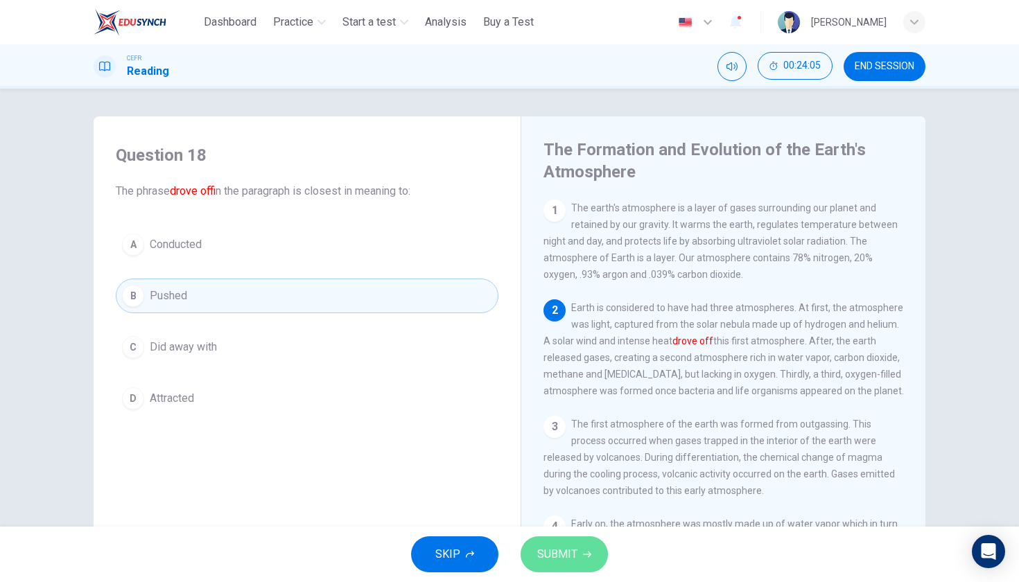
click at [552, 554] on span "SUBMIT" at bounding box center [557, 554] width 40 height 19
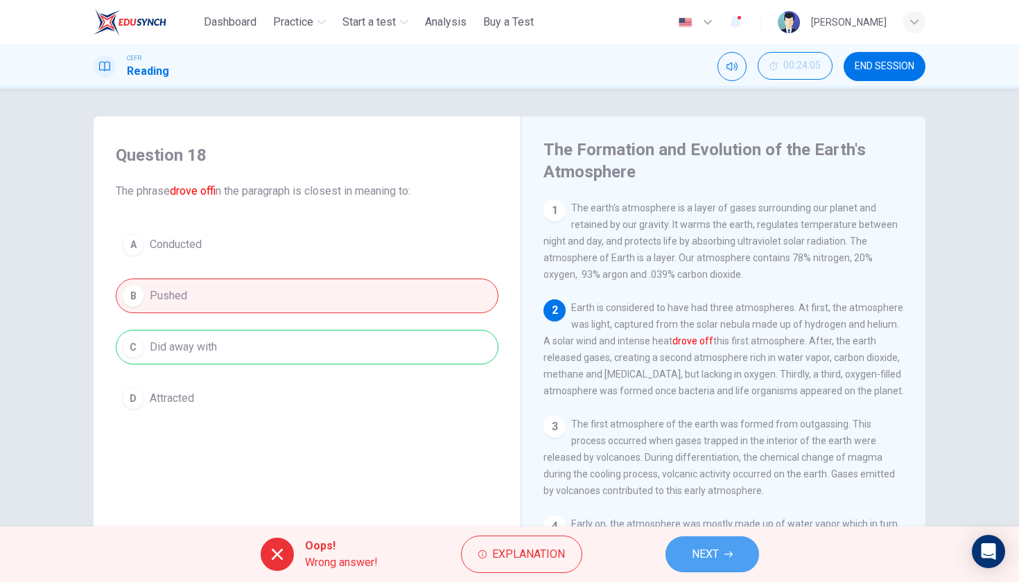
click at [694, 555] on span "NEXT" at bounding box center [705, 554] width 27 height 19
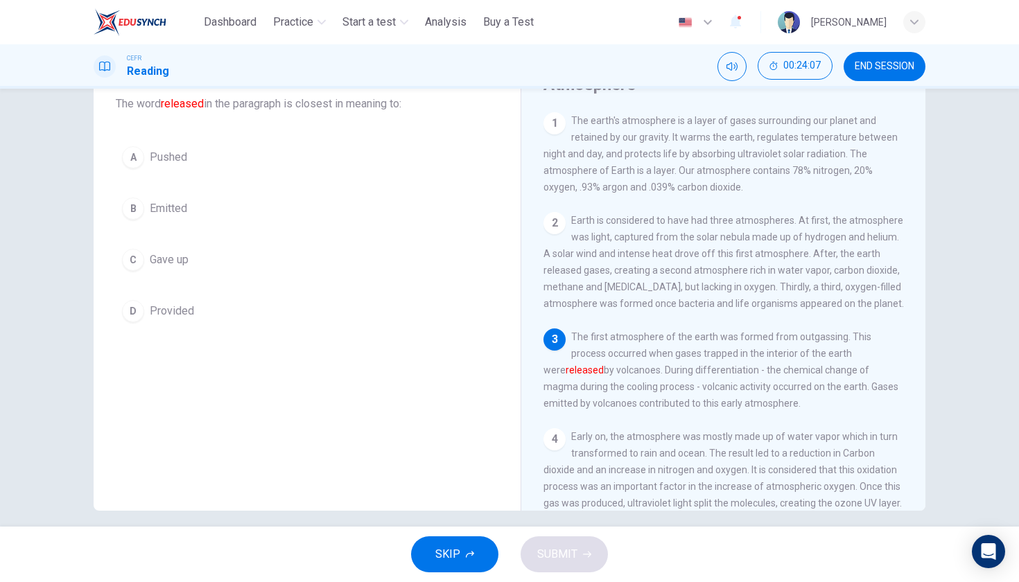
scroll to position [92, 0]
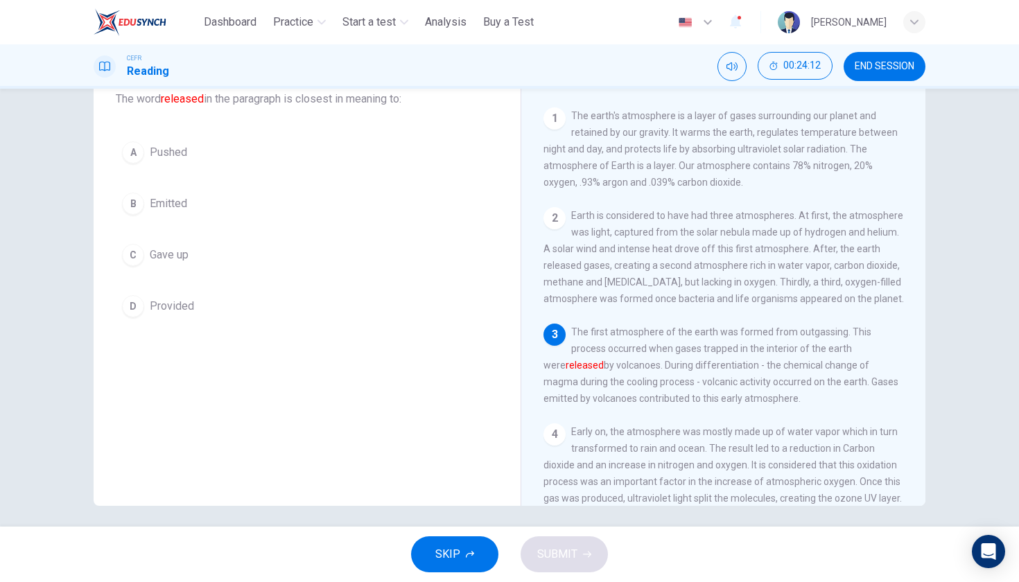
click at [177, 190] on button "B Emitted" at bounding box center [307, 203] width 382 height 35
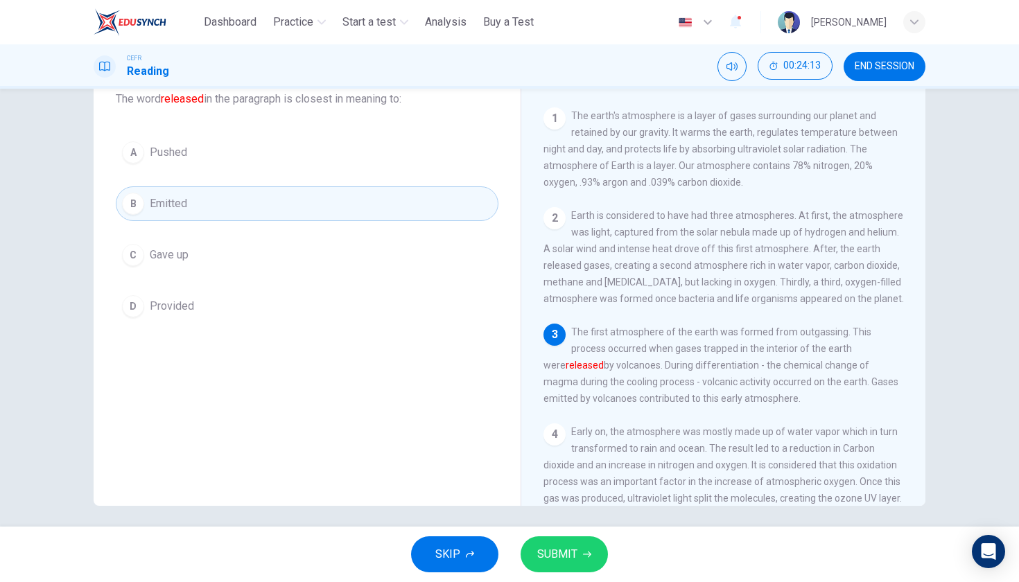
click at [561, 552] on span "SUBMIT" at bounding box center [557, 554] width 40 height 19
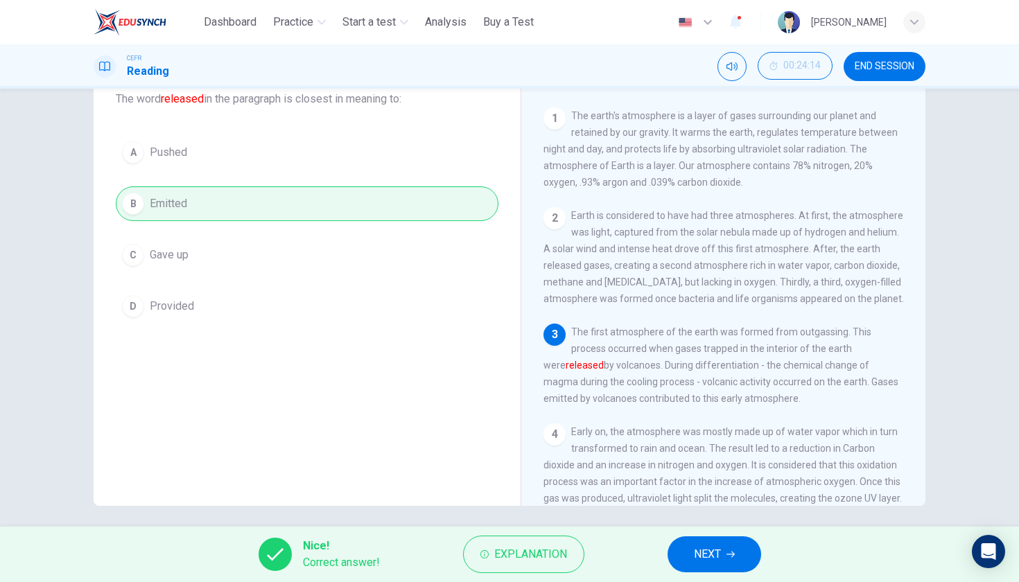
click at [755, 570] on div "Nice! Correct answer! Explanation NEXT" at bounding box center [509, 554] width 1019 height 55
click at [739, 552] on button "NEXT" at bounding box center [714, 554] width 94 height 36
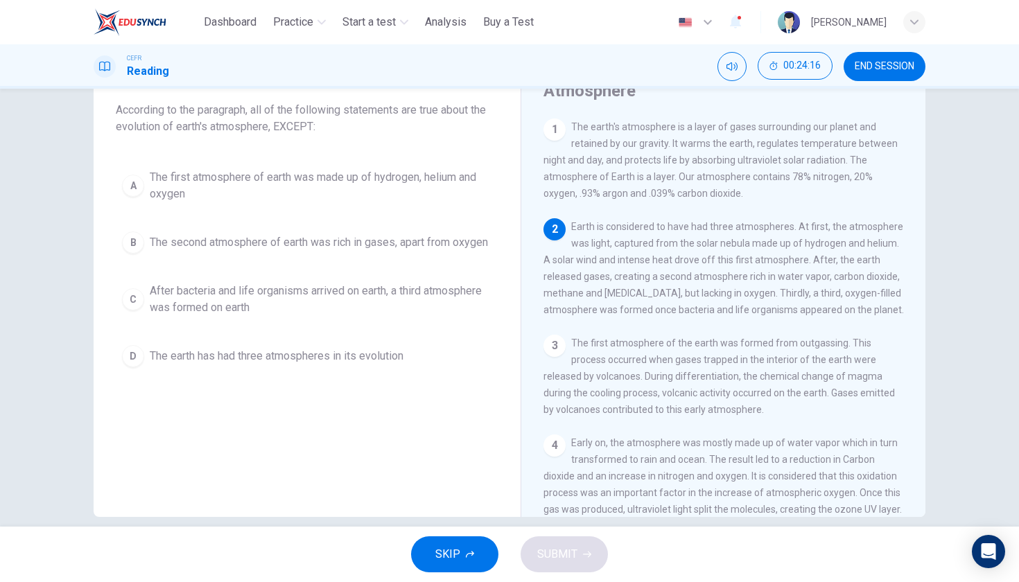
scroll to position [76, 0]
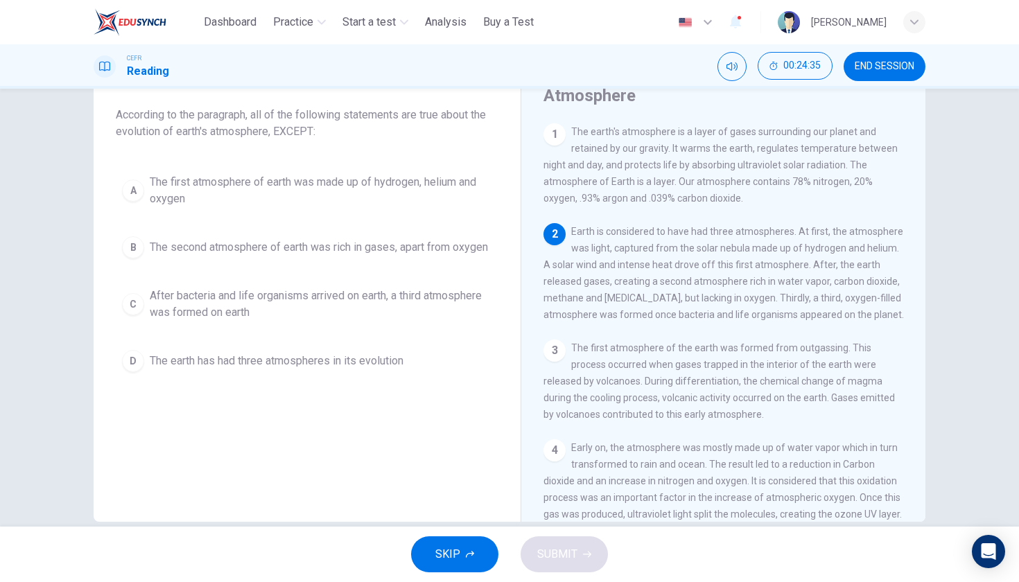
click at [333, 188] on span "The first atmosphere of earth was made up of hydrogen, helium and oxygen" at bounding box center [321, 190] width 342 height 33
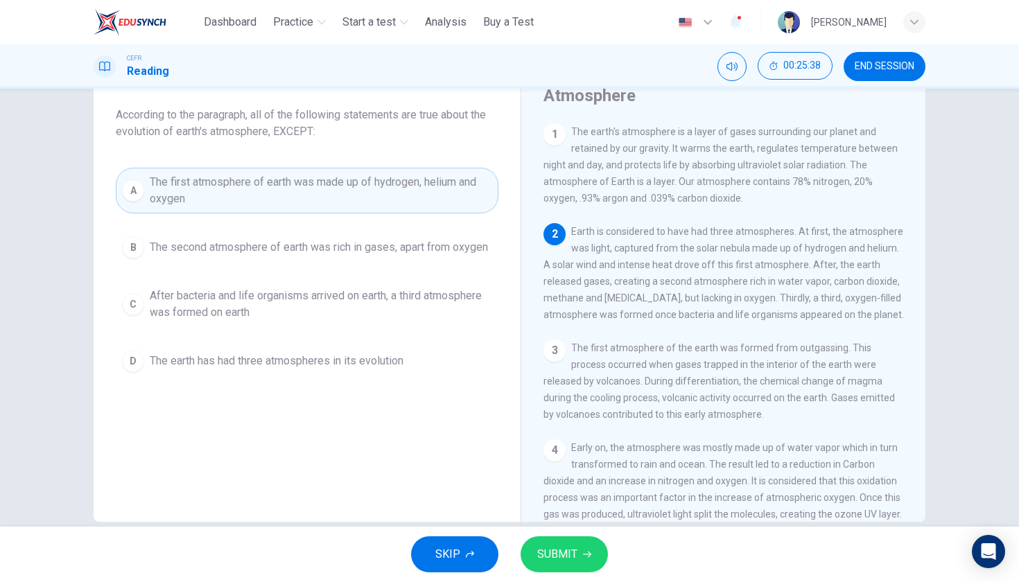
click at [573, 550] on span "SUBMIT" at bounding box center [557, 554] width 40 height 19
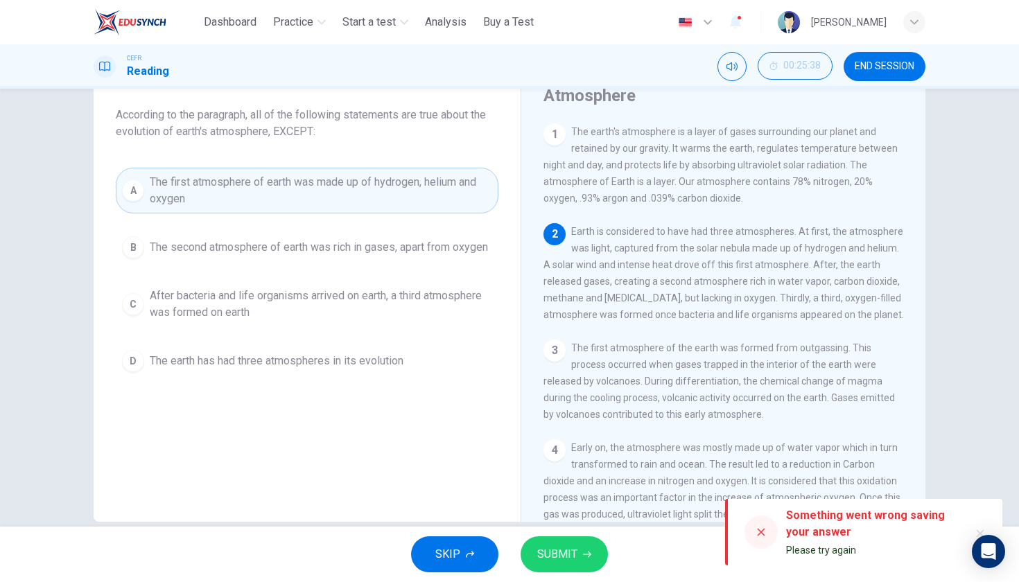
click at [307, 188] on span "The first atmosphere of earth was made up of hydrogen, helium and oxygen" at bounding box center [321, 190] width 342 height 33
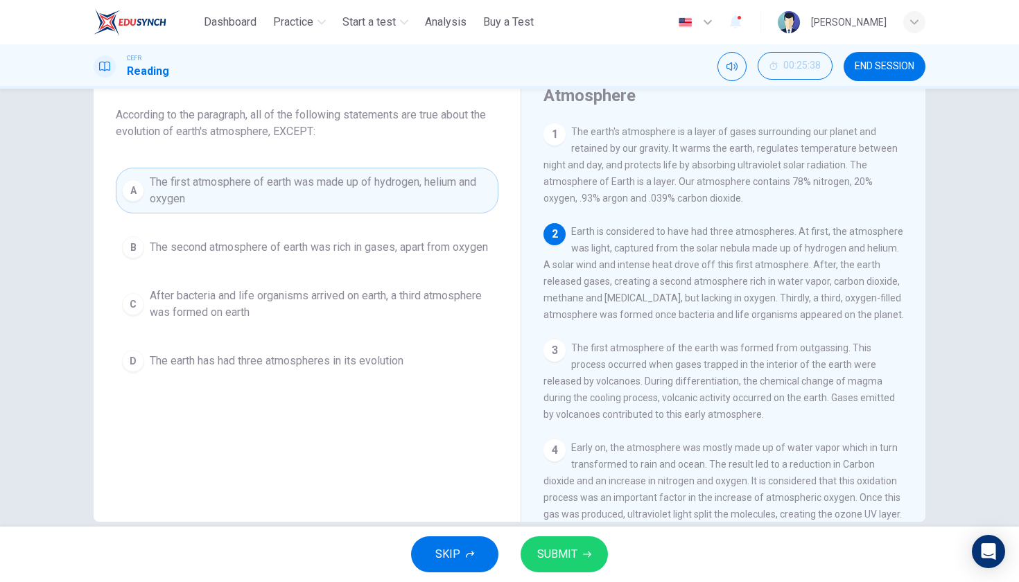
click at [579, 552] on button "SUBMIT" at bounding box center [563, 554] width 87 height 36
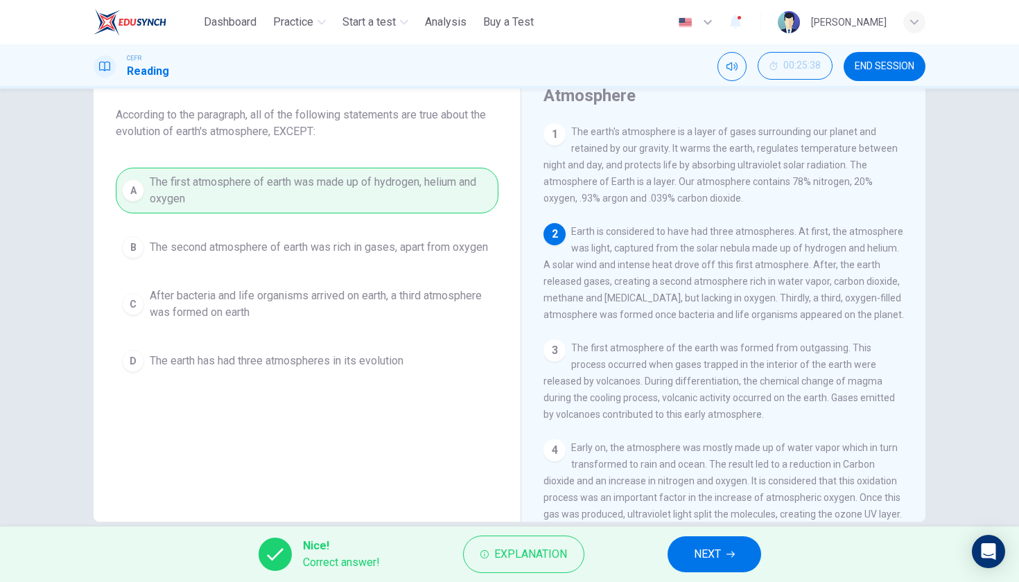
click at [695, 554] on span "NEXT" at bounding box center [707, 554] width 27 height 19
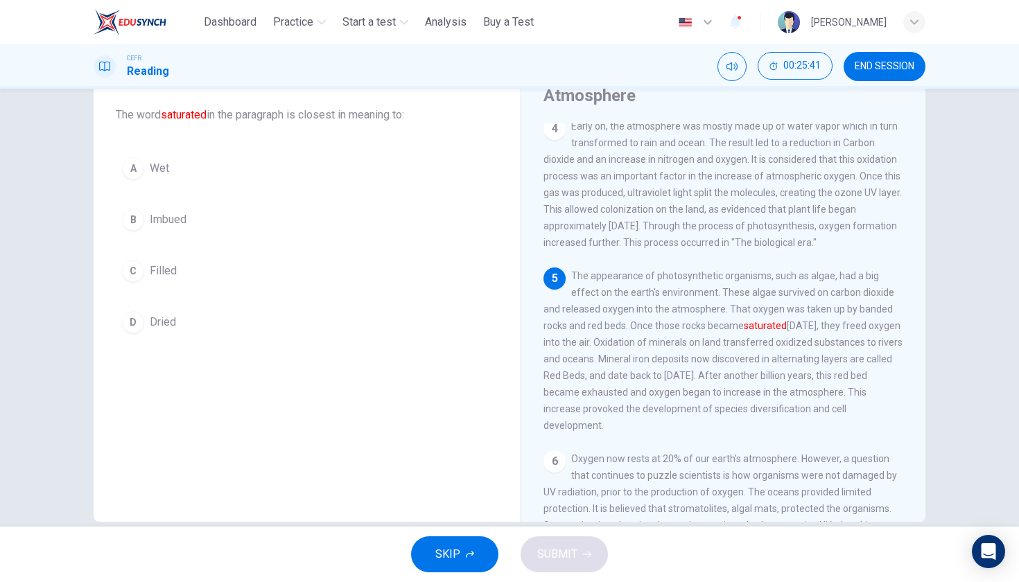
scroll to position [337, 0]
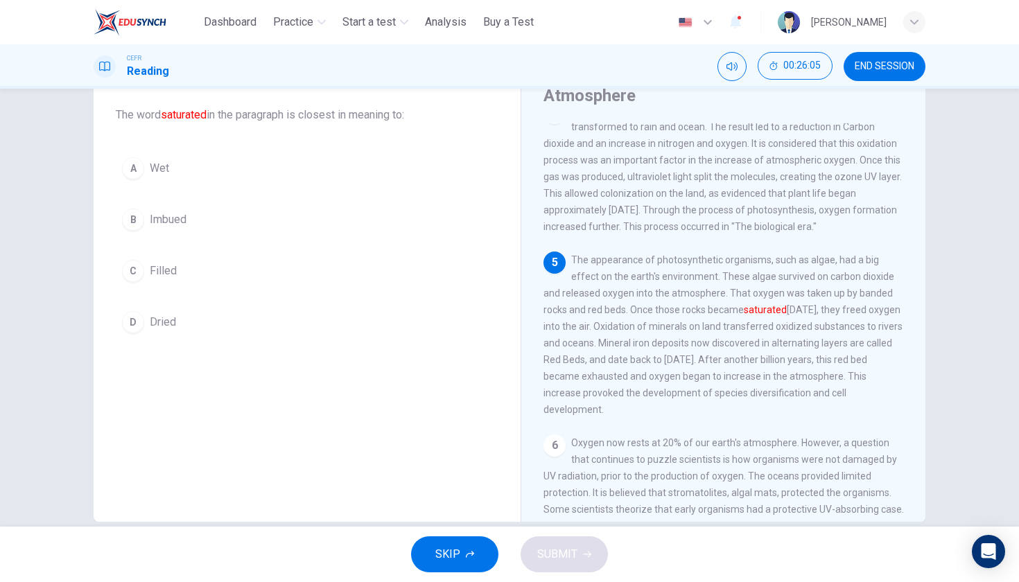
click at [149, 182] on button "A Wet" at bounding box center [307, 168] width 382 height 35
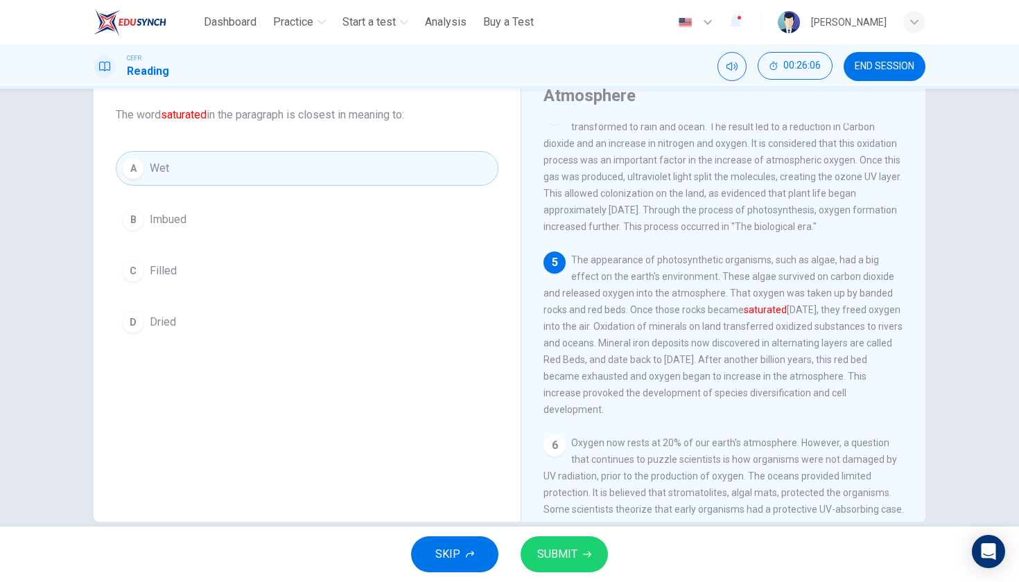
click at [552, 550] on span "SUBMIT" at bounding box center [557, 554] width 40 height 19
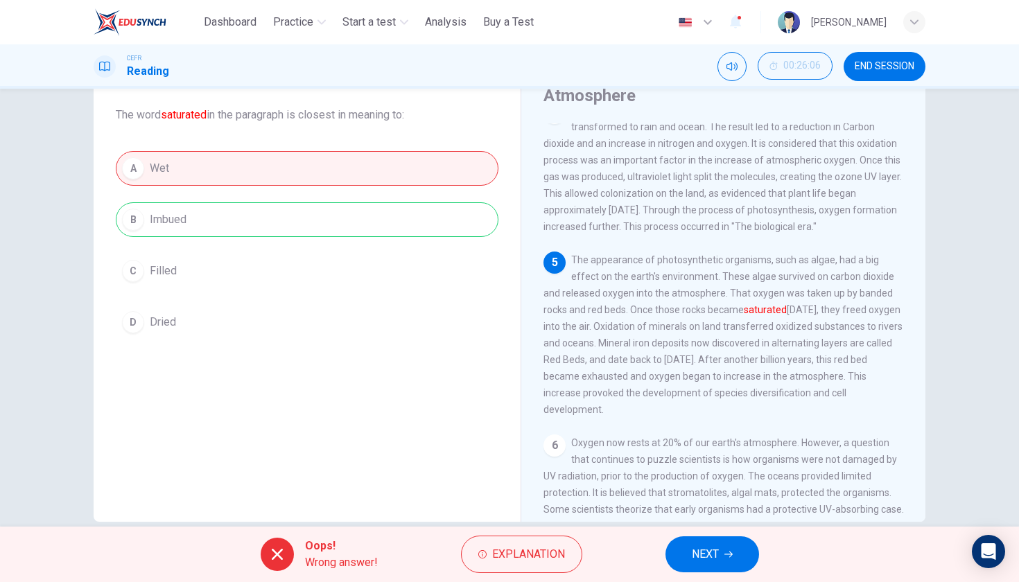
click at [736, 556] on button "NEXT" at bounding box center [712, 554] width 94 height 36
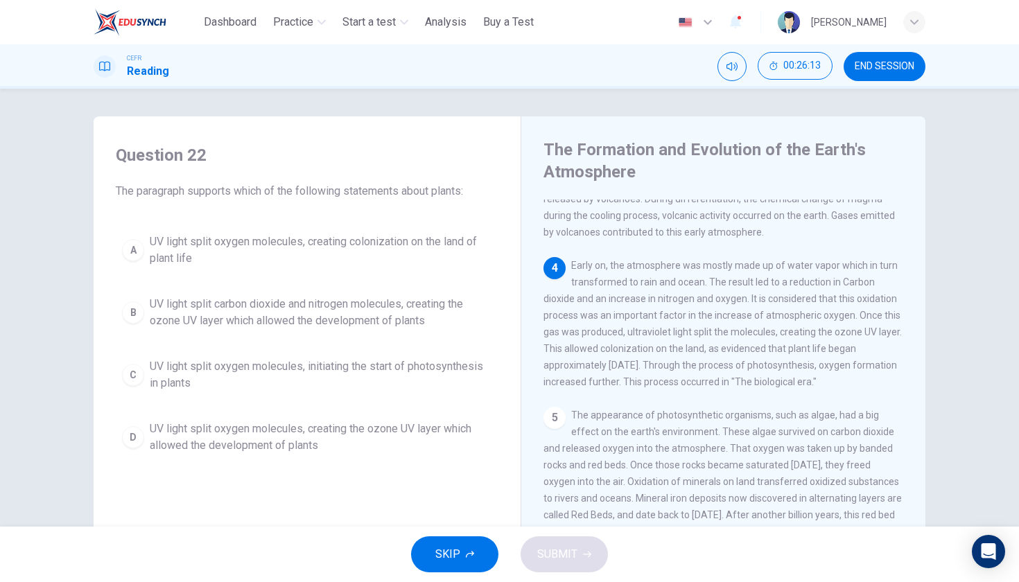
scroll to position [263, 0]
click at [341, 236] on span "UV light split oxygen molecules, creating colonization on the land of plant life" at bounding box center [321, 250] width 342 height 33
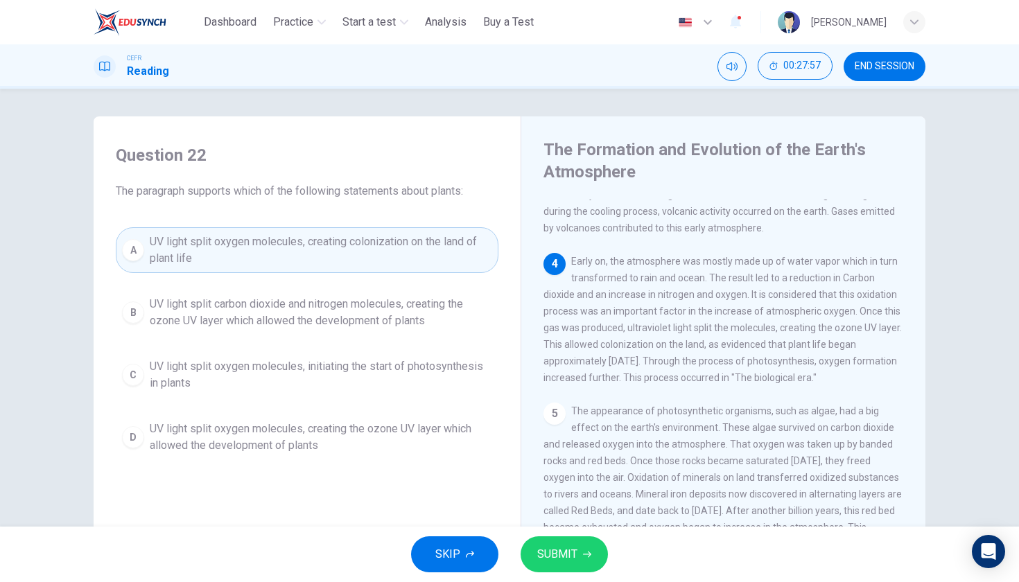
click at [545, 542] on button "SUBMIT" at bounding box center [563, 554] width 87 height 36
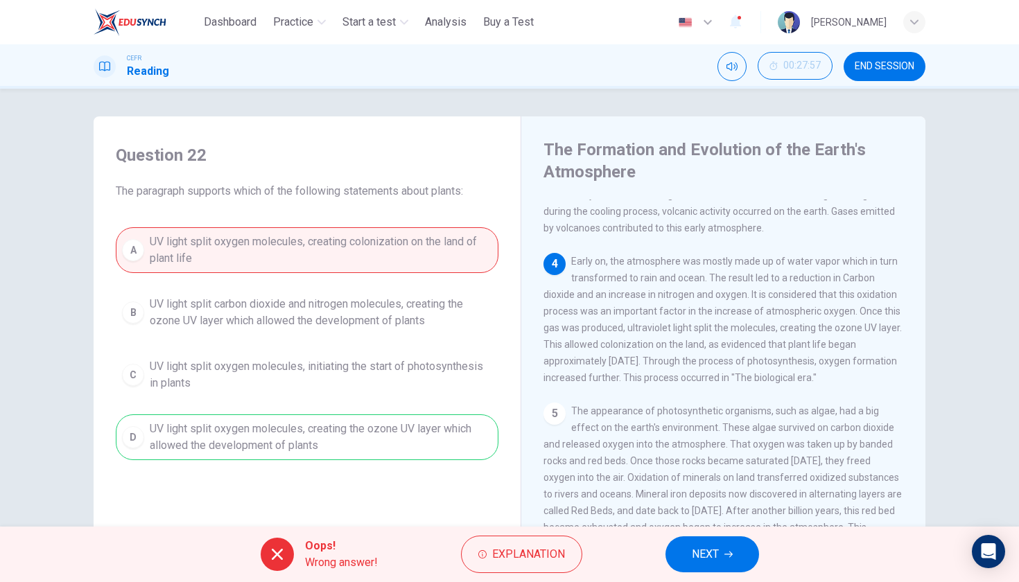
click at [728, 572] on button "NEXT" at bounding box center [712, 554] width 94 height 36
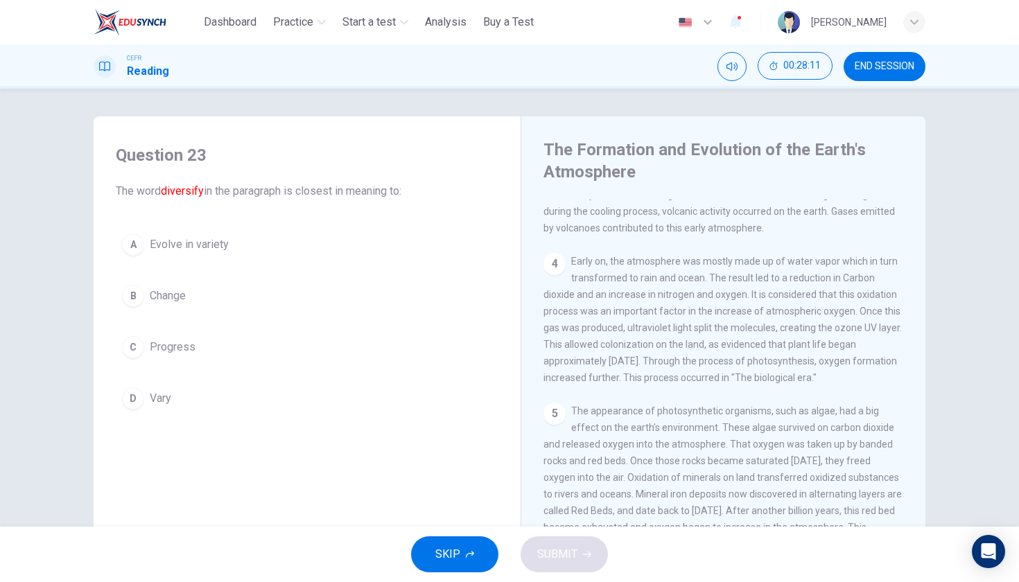
click at [157, 391] on span "Vary" at bounding box center [160, 398] width 21 height 17
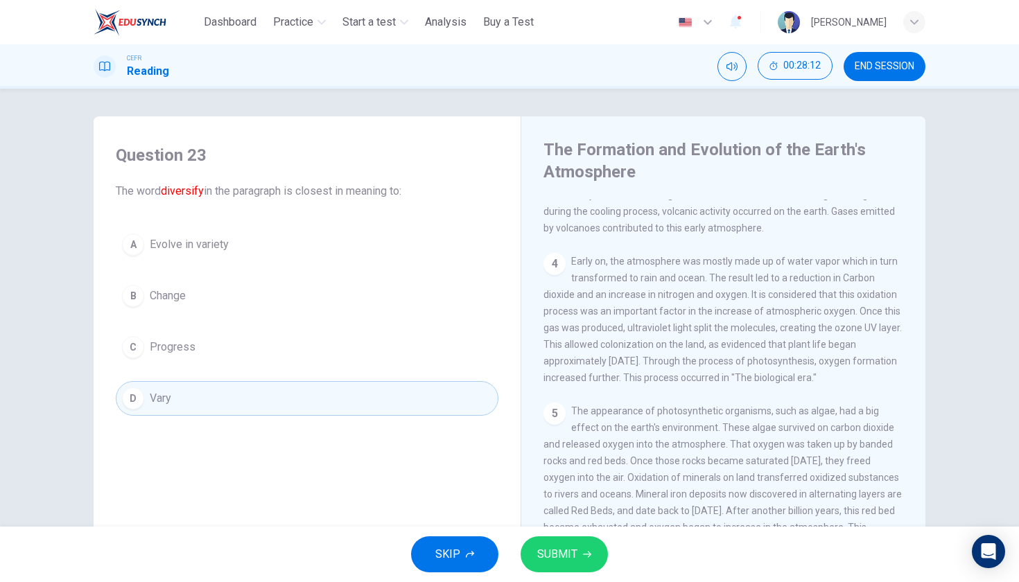
click at [571, 552] on span "SUBMIT" at bounding box center [557, 554] width 40 height 19
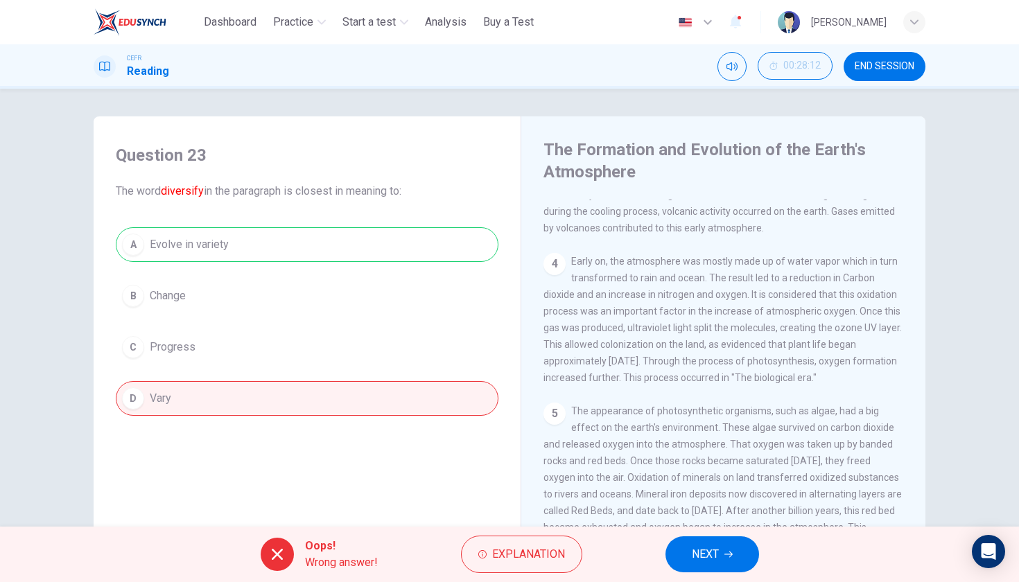
click at [705, 559] on span "NEXT" at bounding box center [705, 554] width 27 height 19
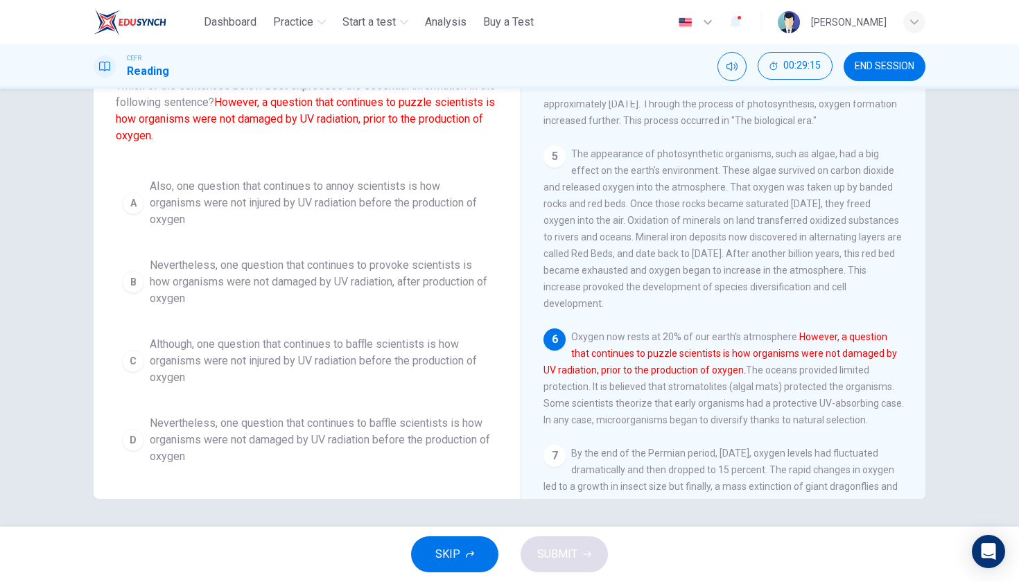
scroll to position [434, 0]
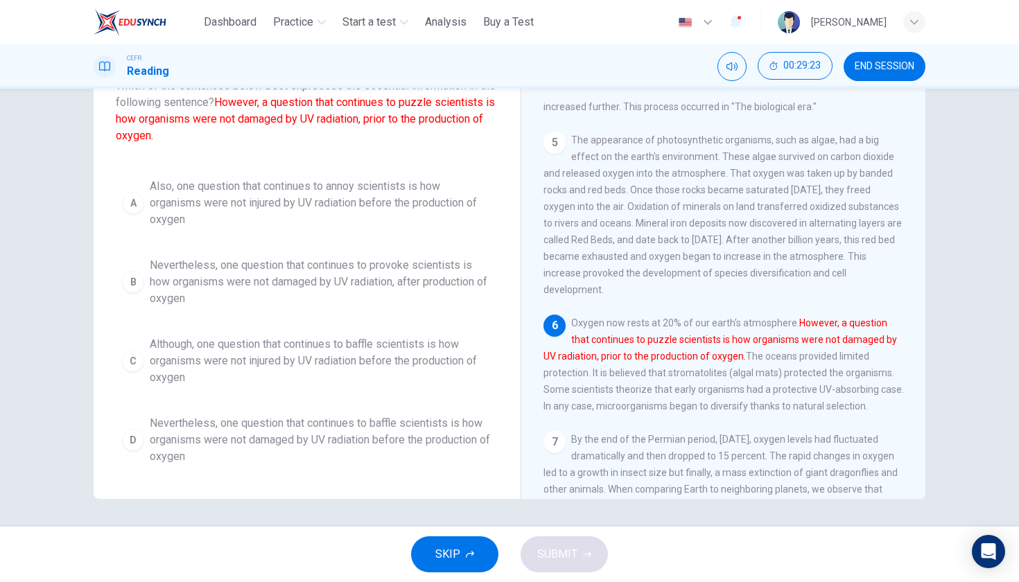
click at [299, 369] on span "Although, one question that continues to baffle scientists is how organisms wer…" at bounding box center [321, 361] width 342 height 50
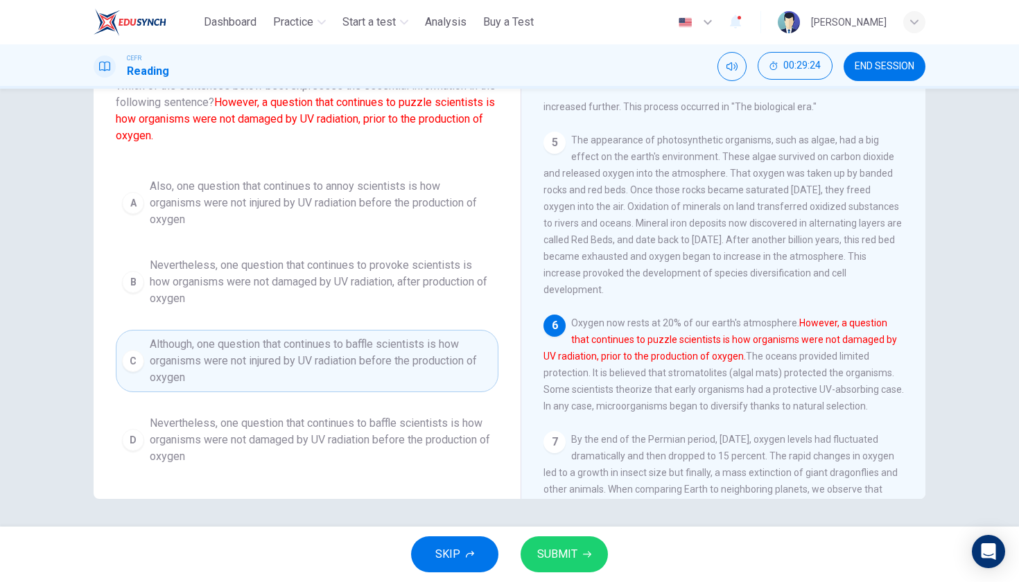
click at [549, 553] on span "SUBMIT" at bounding box center [557, 554] width 40 height 19
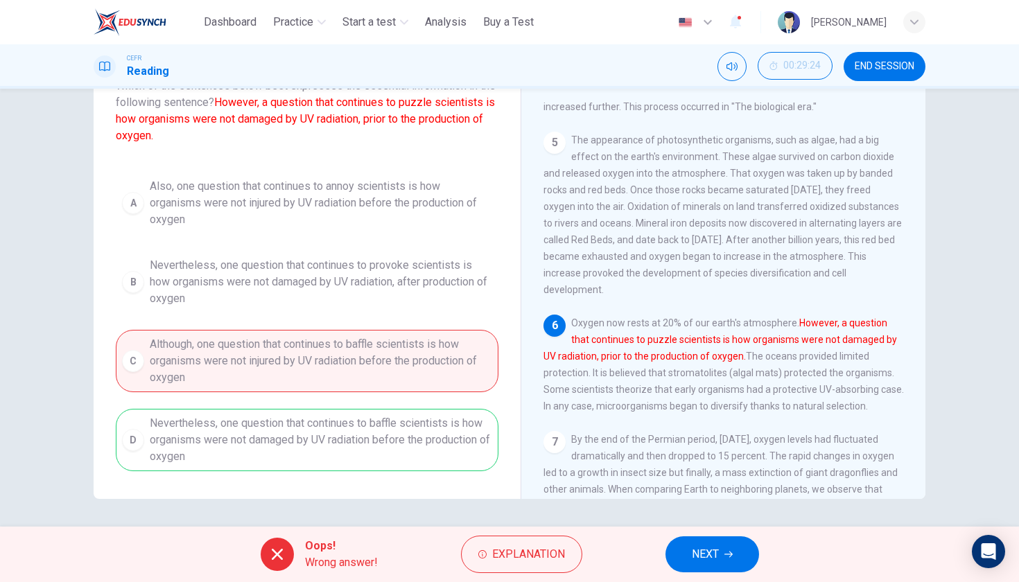
click at [722, 551] on button "NEXT" at bounding box center [712, 554] width 94 height 36
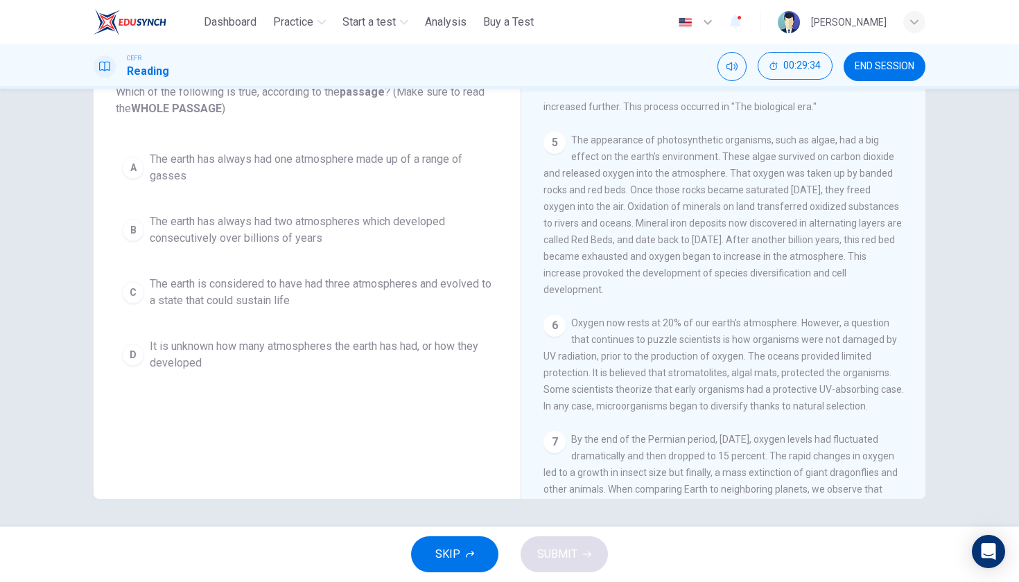
click at [907, 68] on span "END SESSION" at bounding box center [884, 66] width 60 height 11
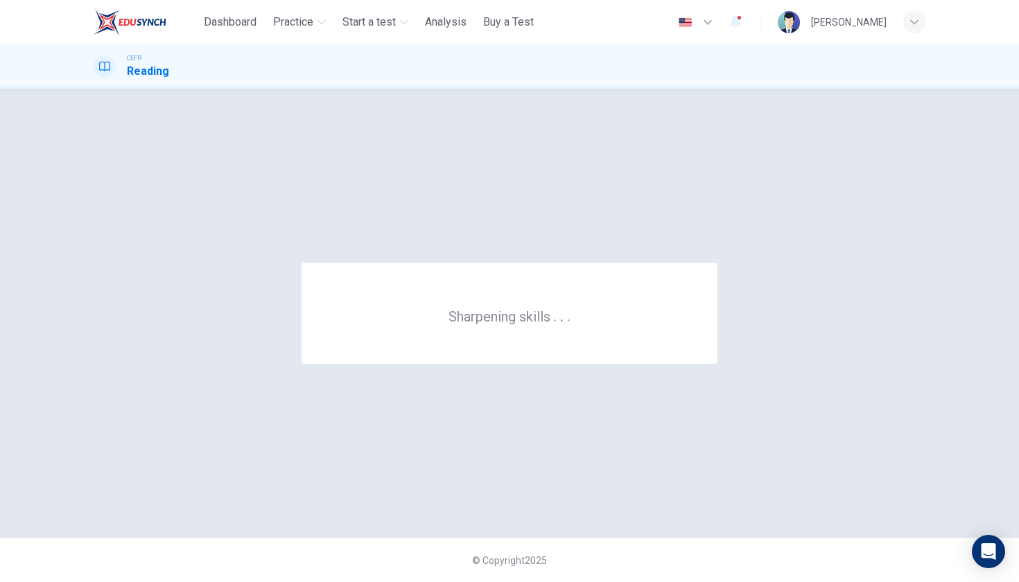
click at [727, 29] on icon "button" at bounding box center [735, 21] width 17 height 17
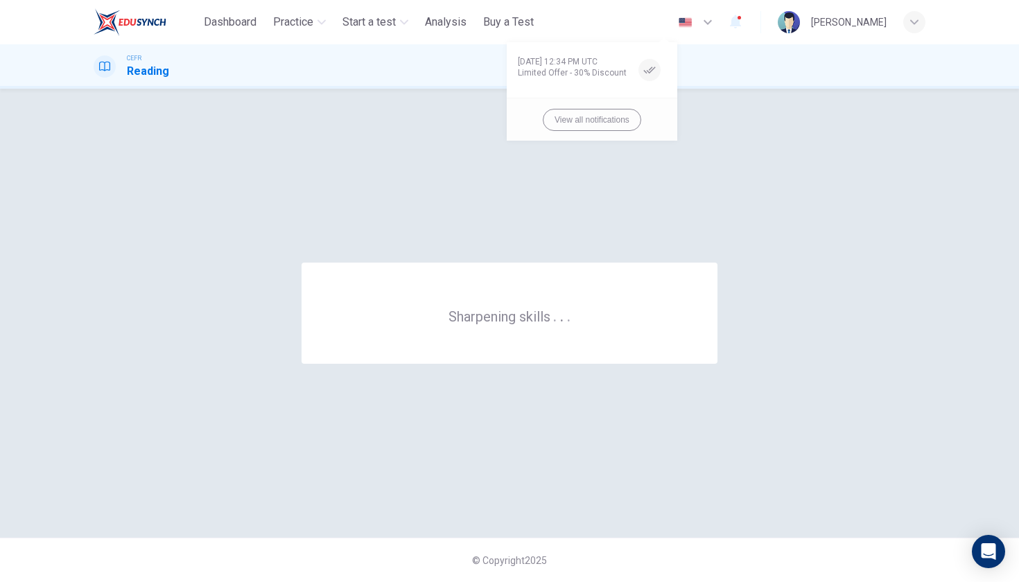
click at [669, 29] on div at bounding box center [509, 291] width 1019 height 582
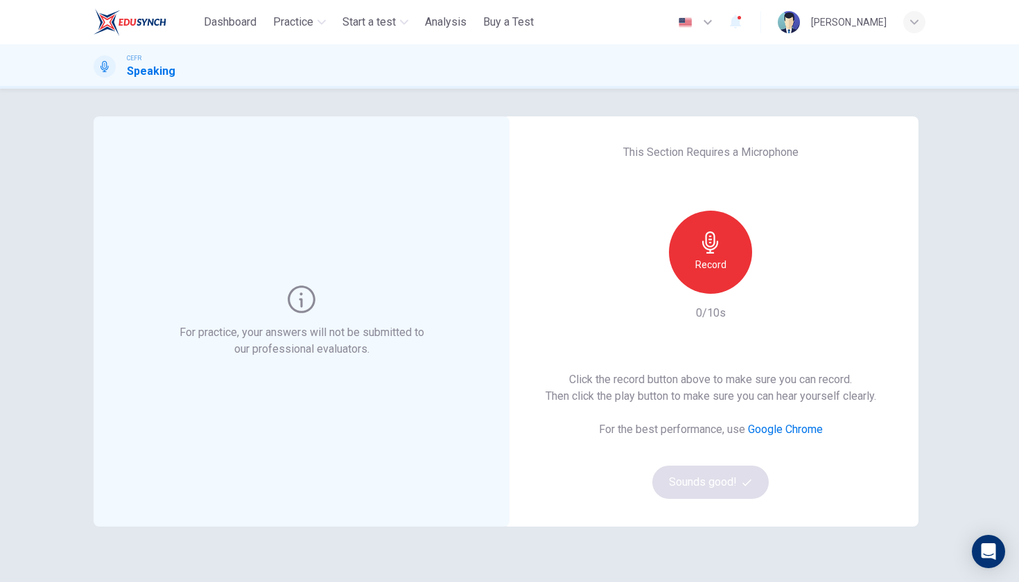
click at [685, 247] on div "Record" at bounding box center [710, 252] width 83 height 83
click at [685, 247] on div "Stop" at bounding box center [710, 252] width 83 height 83
click at [772, 292] on div "button" at bounding box center [774, 283] width 22 height 22
click at [716, 476] on button "Sounds good!" at bounding box center [710, 482] width 116 height 33
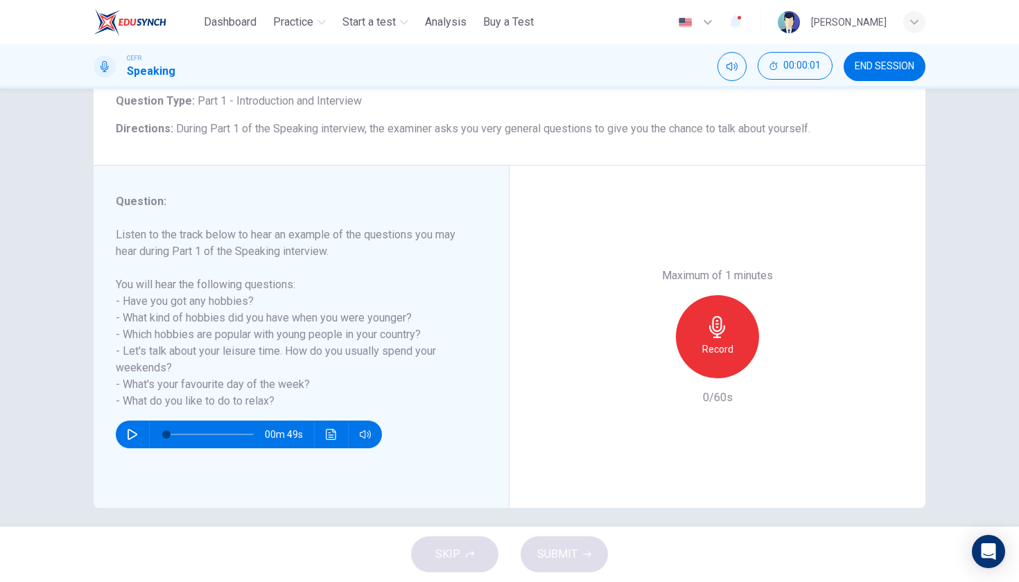
scroll to position [92, 0]
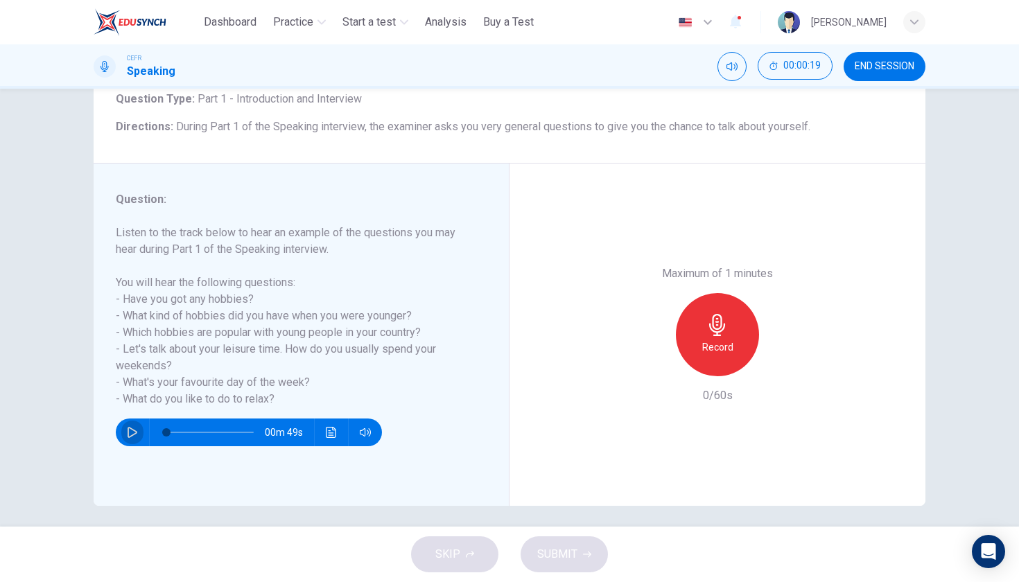
click at [128, 425] on button "button" at bounding box center [132, 433] width 22 height 28
type input "*"
click at [721, 314] on icon "button" at bounding box center [717, 325] width 22 height 22
click at [537, 553] on span "SUBMIT" at bounding box center [557, 554] width 40 height 19
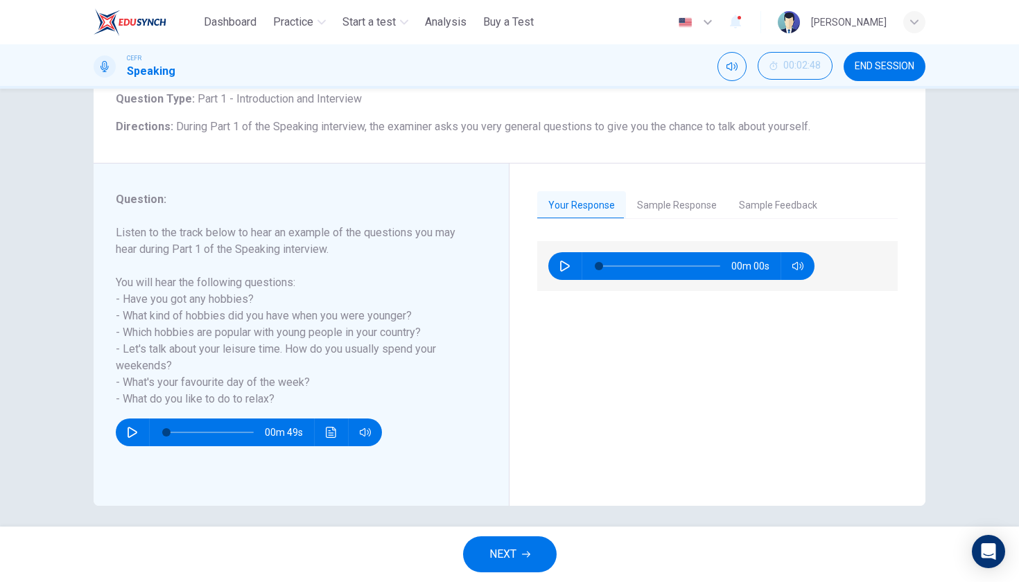
click at [529, 544] on button "NEXT" at bounding box center [510, 554] width 94 height 36
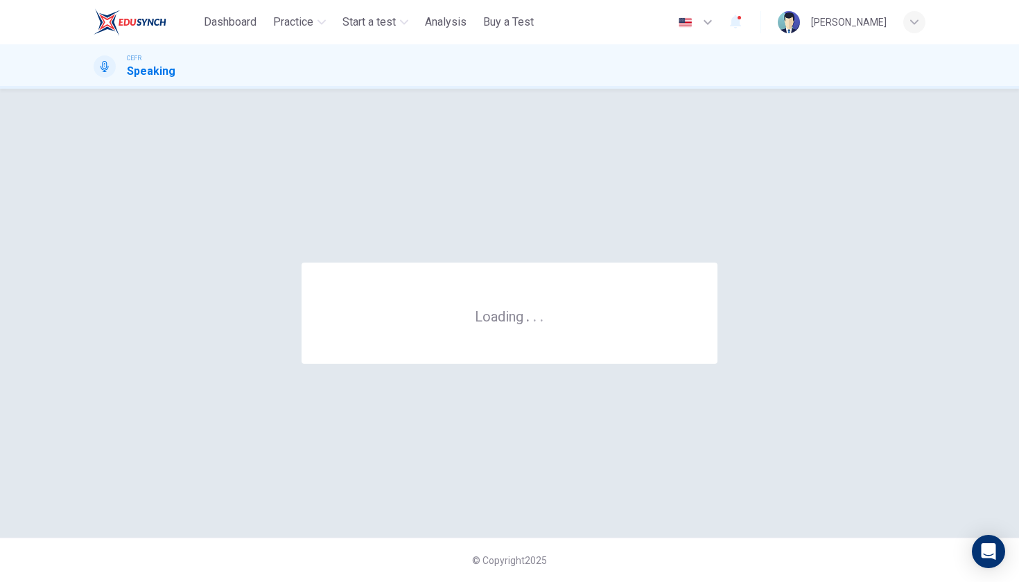
scroll to position [0, 0]
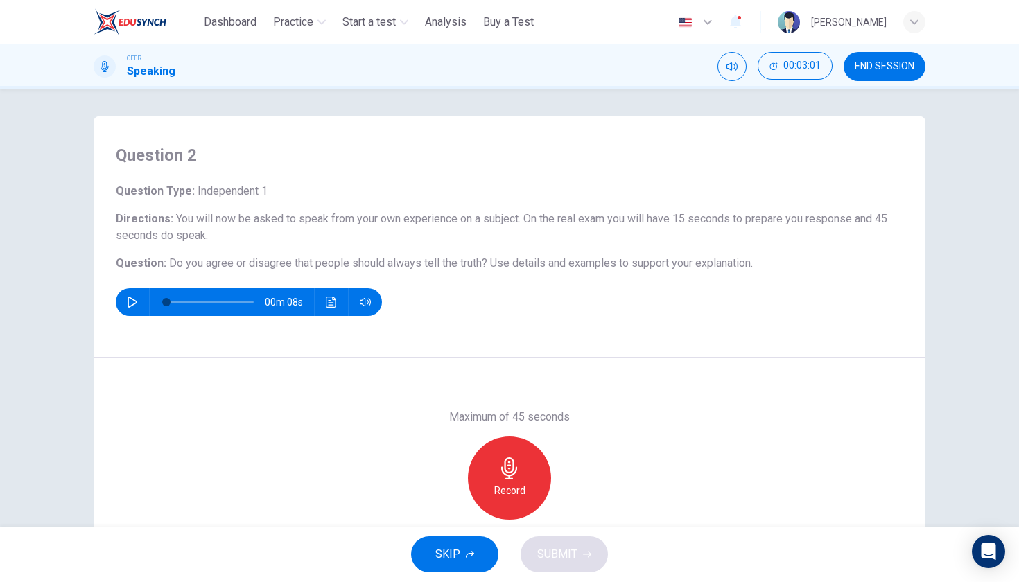
drag, startPoint x: 764, startPoint y: 263, endPoint x: 172, endPoint y: 263, distance: 591.7
click at [172, 263] on h6 "Question : Do you agree or disagree that people should always tell the truth? U…" at bounding box center [509, 263] width 787 height 17
click at [172, 263] on span "Do you agree or disagree that people should always tell the truth?" at bounding box center [328, 262] width 318 height 13
click at [498, 467] on div "Record" at bounding box center [509, 478] width 83 height 83
click at [557, 542] on button "SUBMIT" at bounding box center [563, 554] width 87 height 36
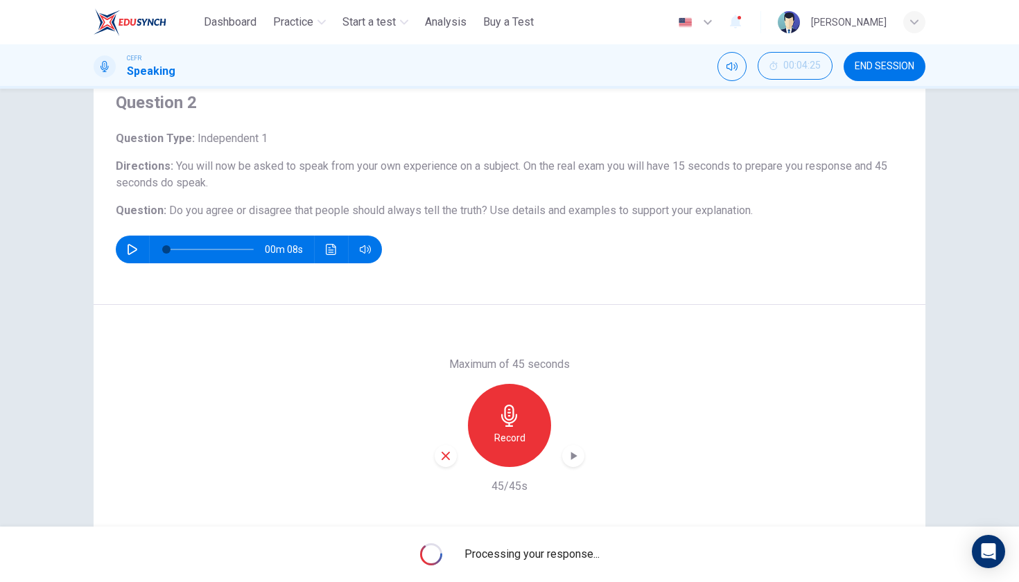
scroll to position [54, 0]
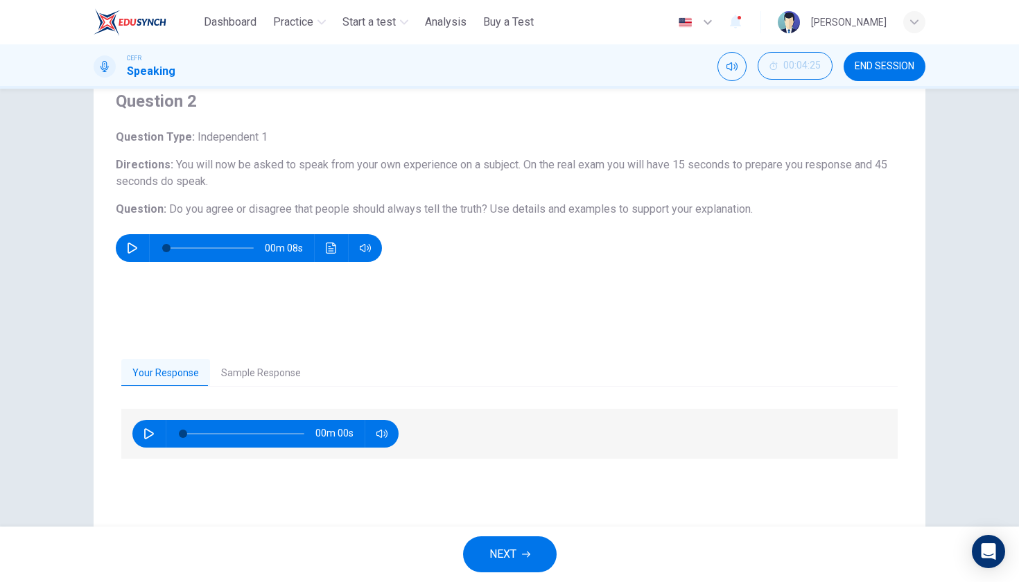
click at [239, 376] on button "Sample Response" at bounding box center [261, 373] width 102 height 29
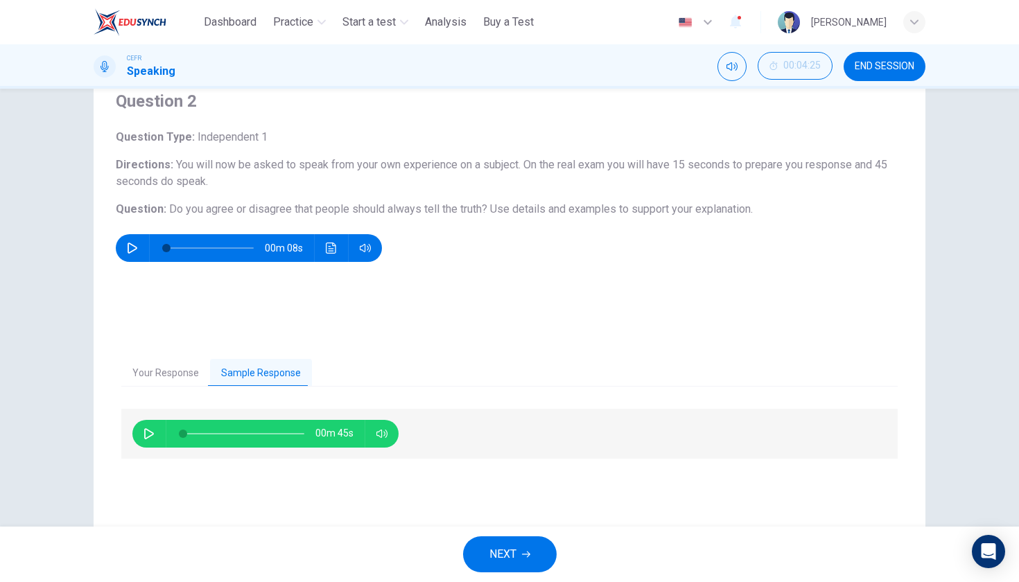
click at [134, 437] on div "00m 45s" at bounding box center [265, 434] width 266 height 28
click at [148, 435] on icon "button" at bounding box center [148, 433] width 11 height 11
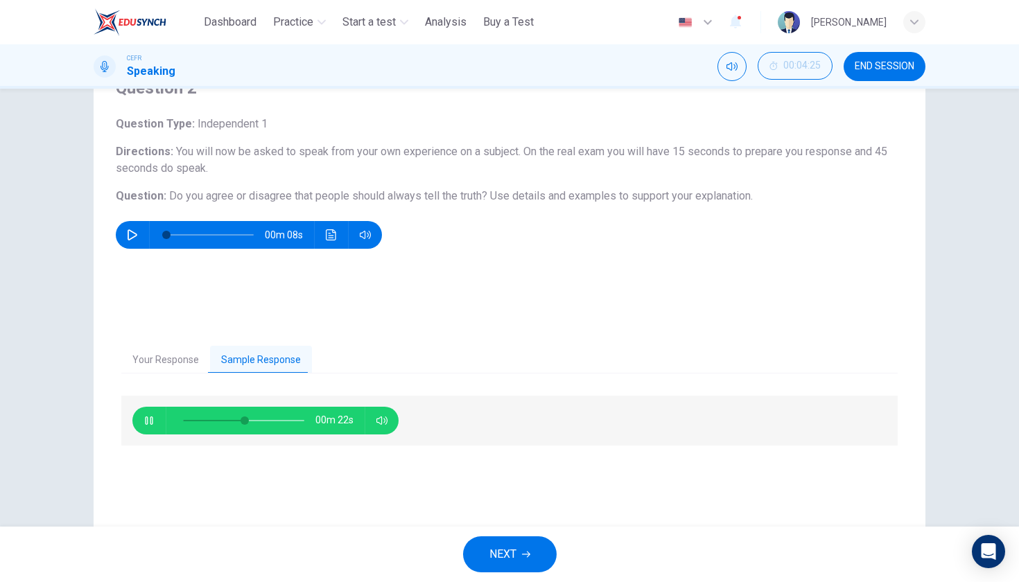
scroll to position [78, 0]
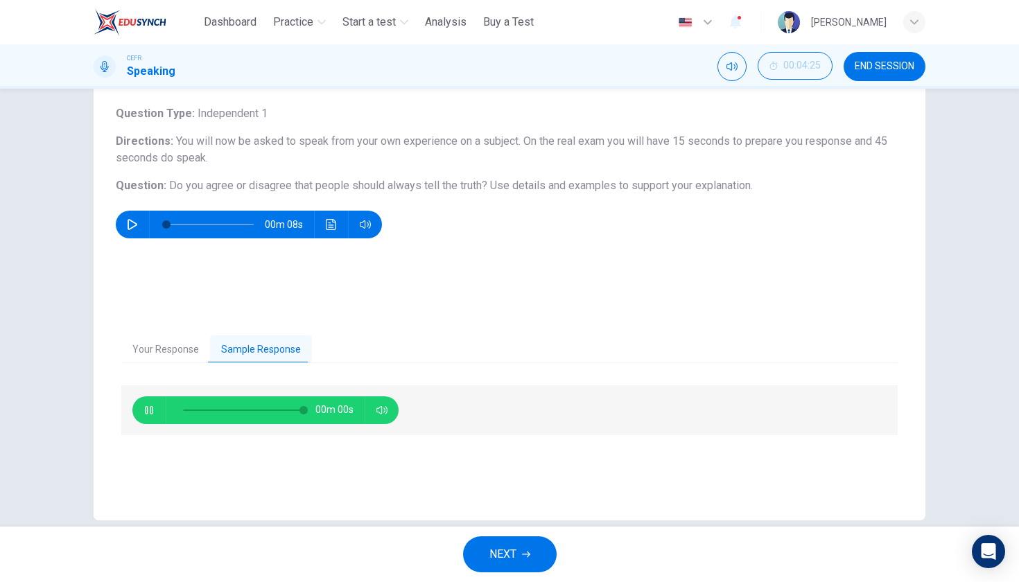
type input "*"
click at [511, 557] on span "NEXT" at bounding box center [502, 554] width 27 height 19
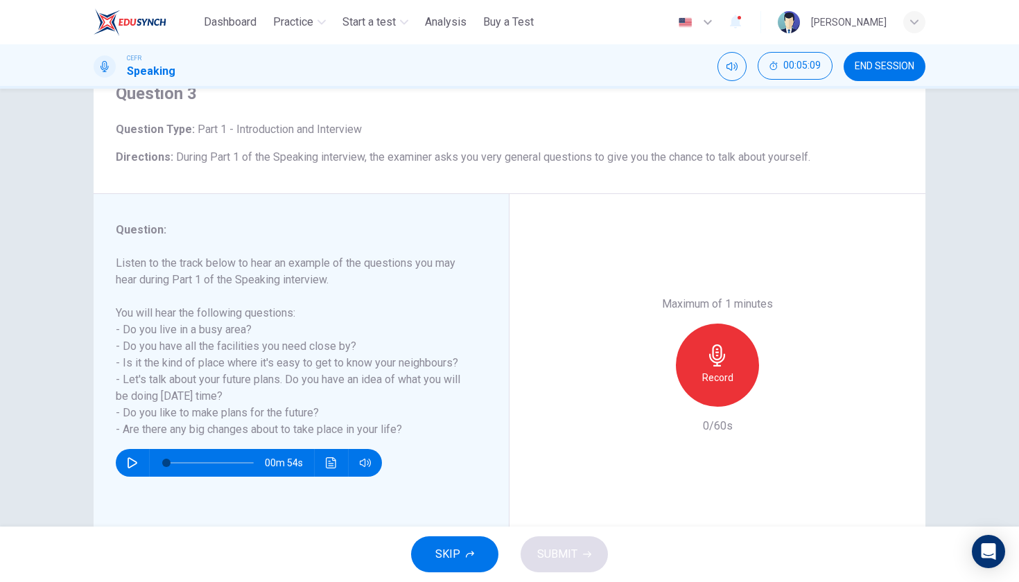
scroll to position [1, 0]
click at [732, 324] on div "Record" at bounding box center [717, 365] width 83 height 83
click at [732, 324] on div "Stop" at bounding box center [717, 365] width 83 height 83
click at [586, 555] on icon "button" at bounding box center [587, 554] width 8 height 8
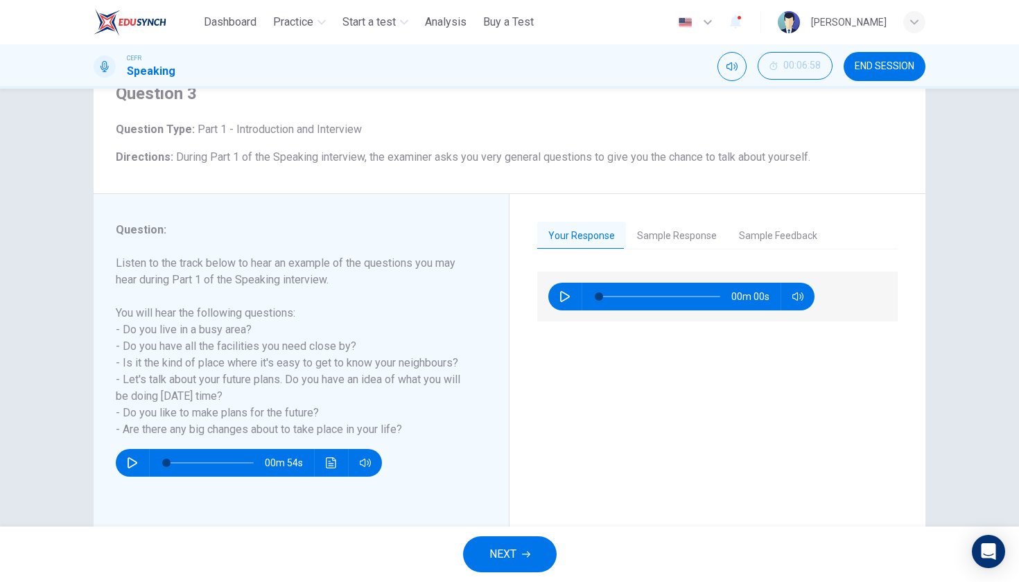
click at [563, 294] on icon "button" at bounding box center [565, 296] width 10 height 11
type input "*"
click at [661, 240] on button "Sample Response" at bounding box center [677, 236] width 102 height 29
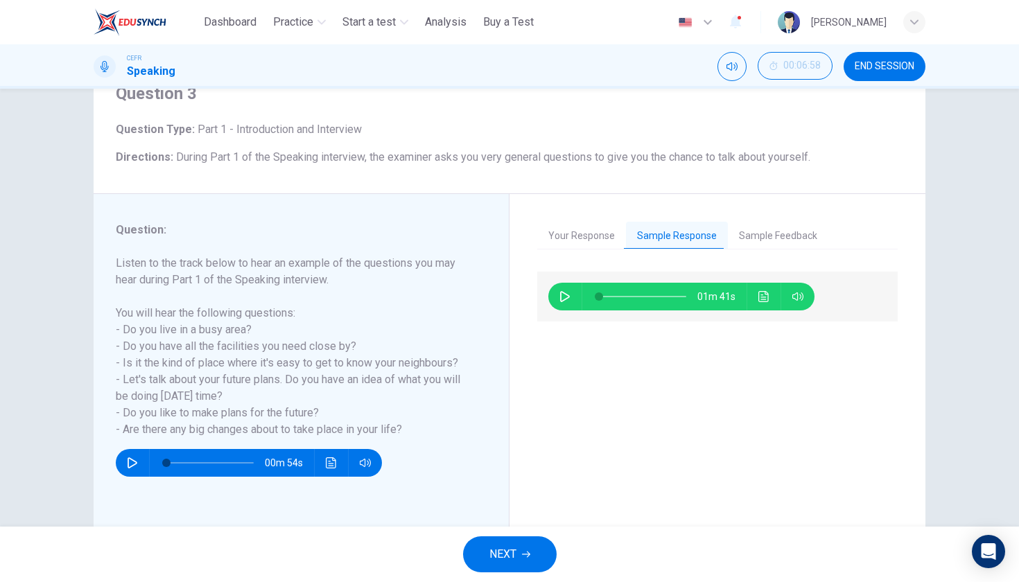
click at [553, 300] on div "01m 41s" at bounding box center [681, 297] width 266 height 28
click at [559, 299] on icon "button" at bounding box center [564, 296] width 11 height 11
type input "*"
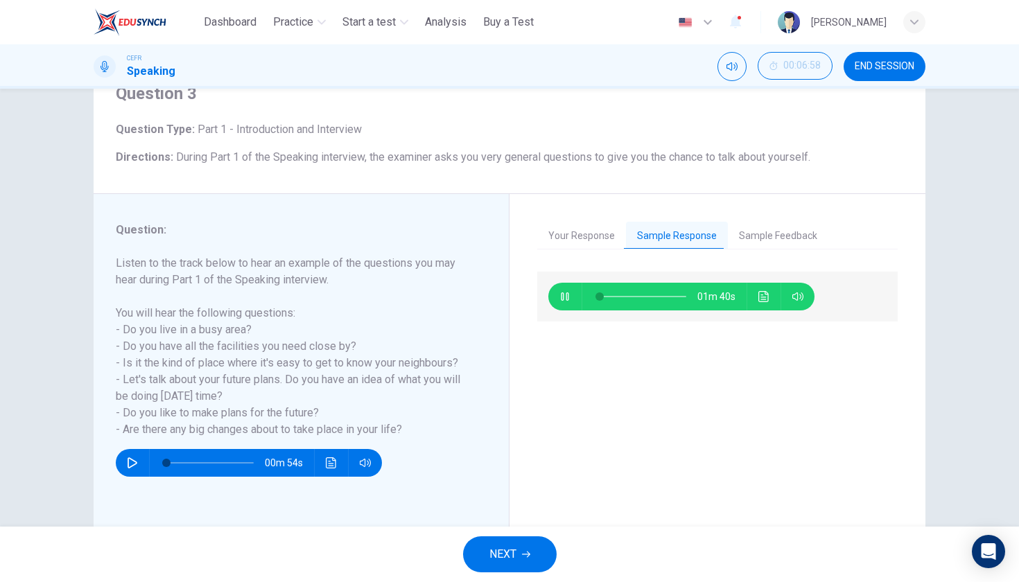
click at [762, 234] on button "Sample Feedback" at bounding box center [778, 236] width 100 height 29
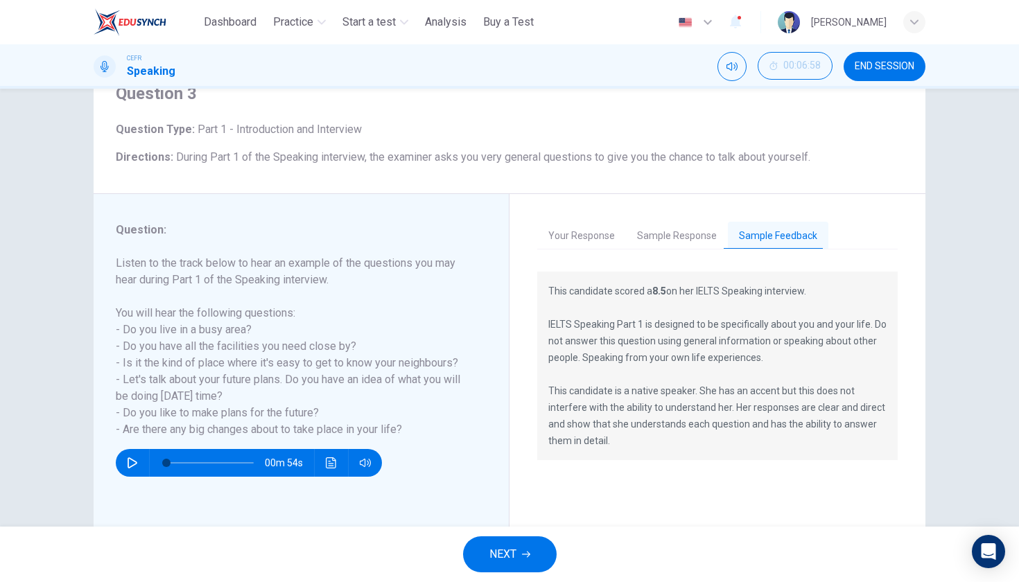
click at [573, 239] on button "Your Response" at bounding box center [581, 236] width 89 height 29
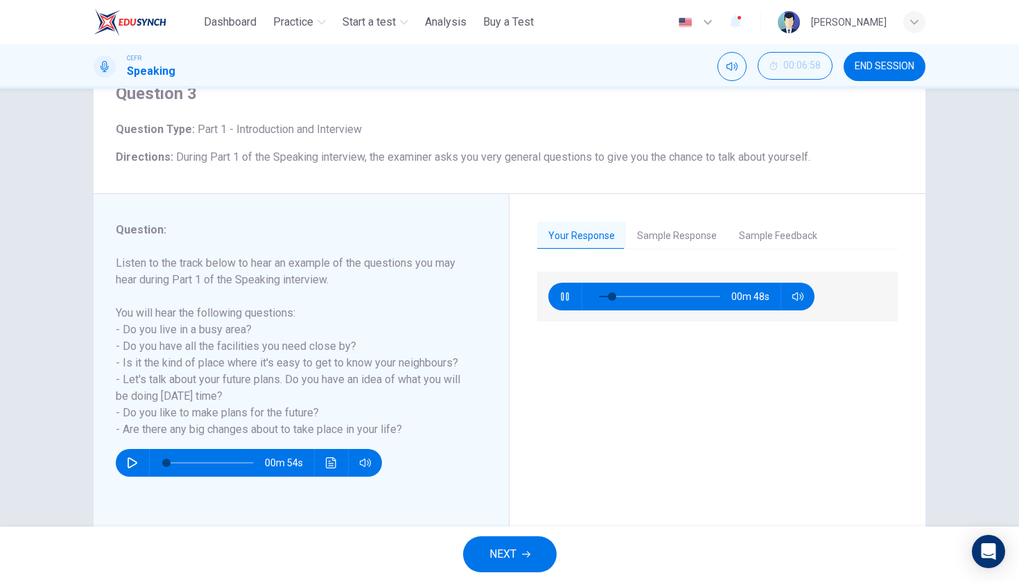
click at [565, 295] on icon "button" at bounding box center [564, 296] width 11 height 11
type input "**"
click at [748, 240] on button "Sample Feedback" at bounding box center [778, 236] width 100 height 29
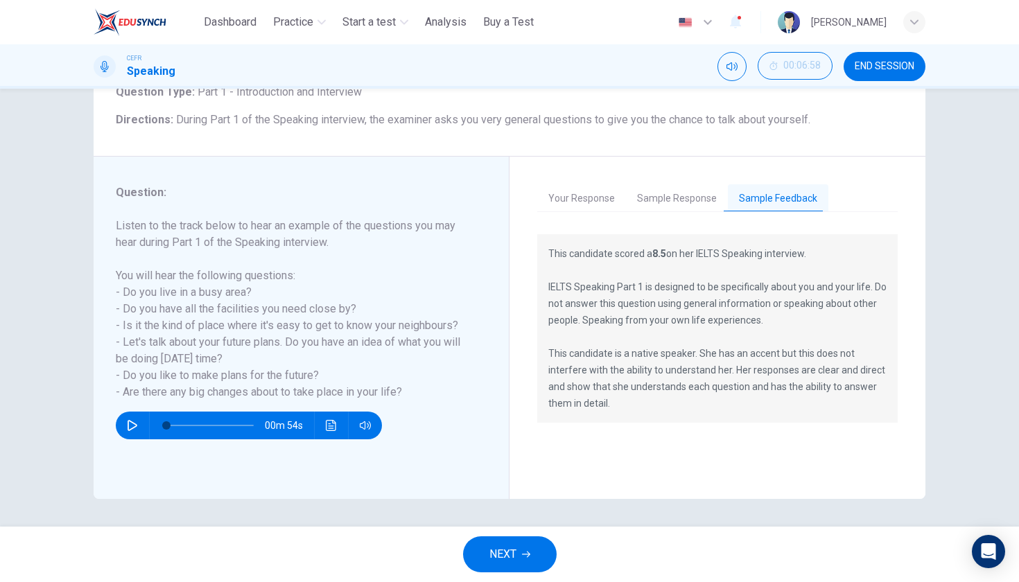
scroll to position [99, 0]
click at [698, 203] on button "Sample Response" at bounding box center [677, 198] width 102 height 29
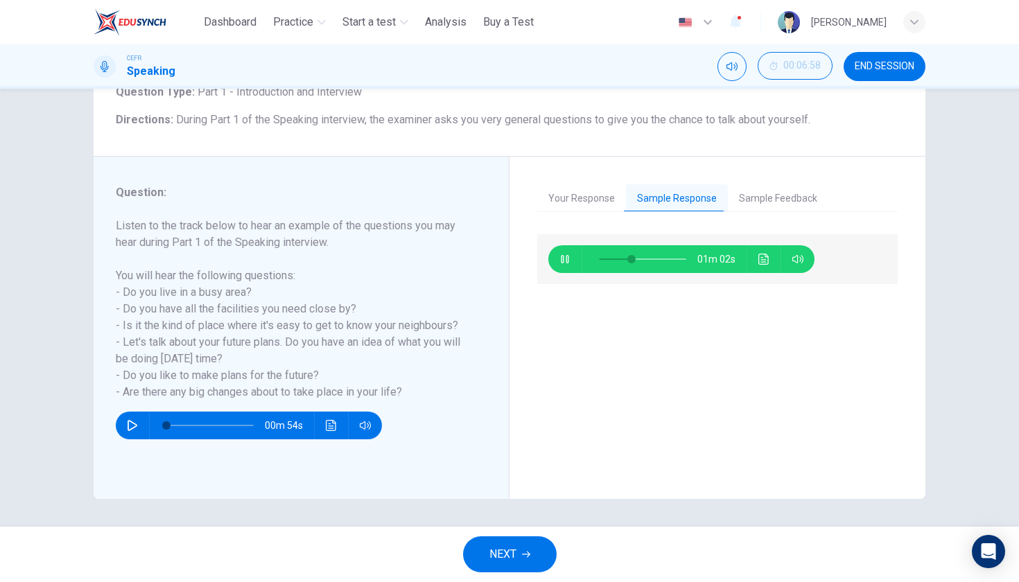
click at [563, 259] on icon "button" at bounding box center [564, 259] width 11 height 11
click at [772, 194] on button "Sample Feedback" at bounding box center [778, 198] width 100 height 29
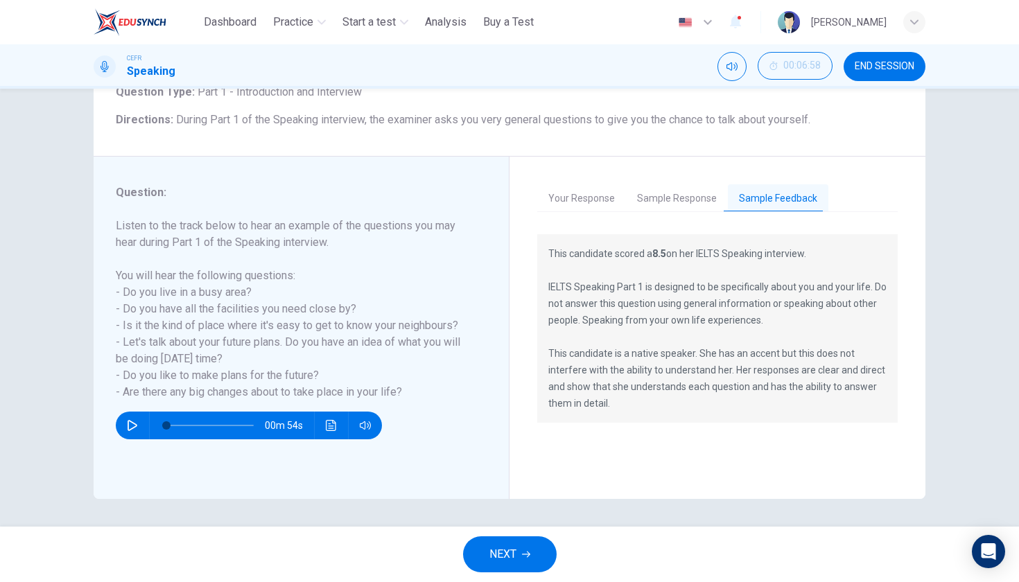
click at [687, 209] on button "Sample Response" at bounding box center [677, 198] width 102 height 29
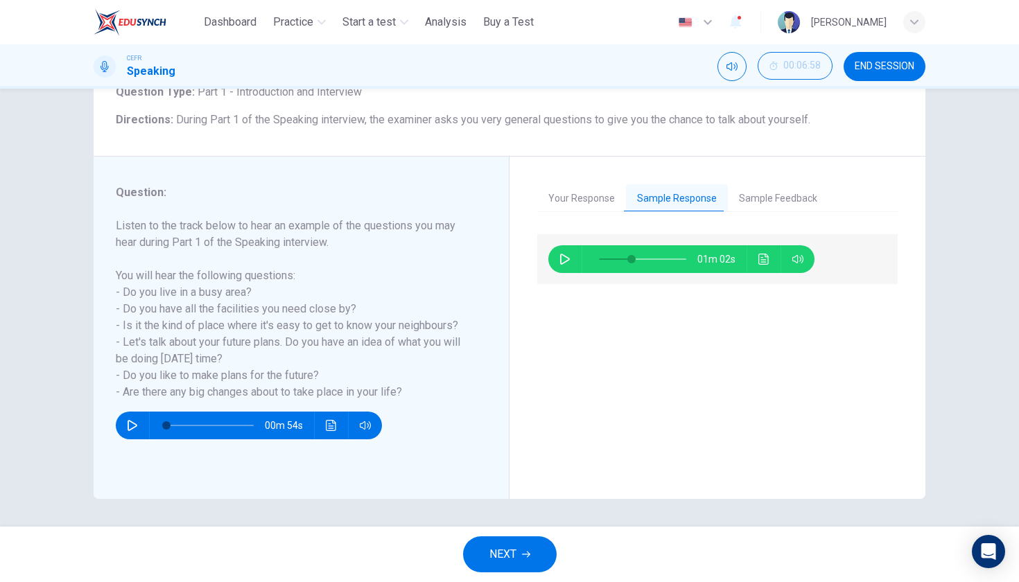
click at [592, 264] on div at bounding box center [639, 259] width 115 height 28
click at [603, 262] on span at bounding box center [642, 258] width 87 height 19
click at [567, 263] on icon "button" at bounding box center [565, 259] width 10 height 11
type input "**"
click at [879, 71] on span "END SESSION" at bounding box center [884, 66] width 60 height 11
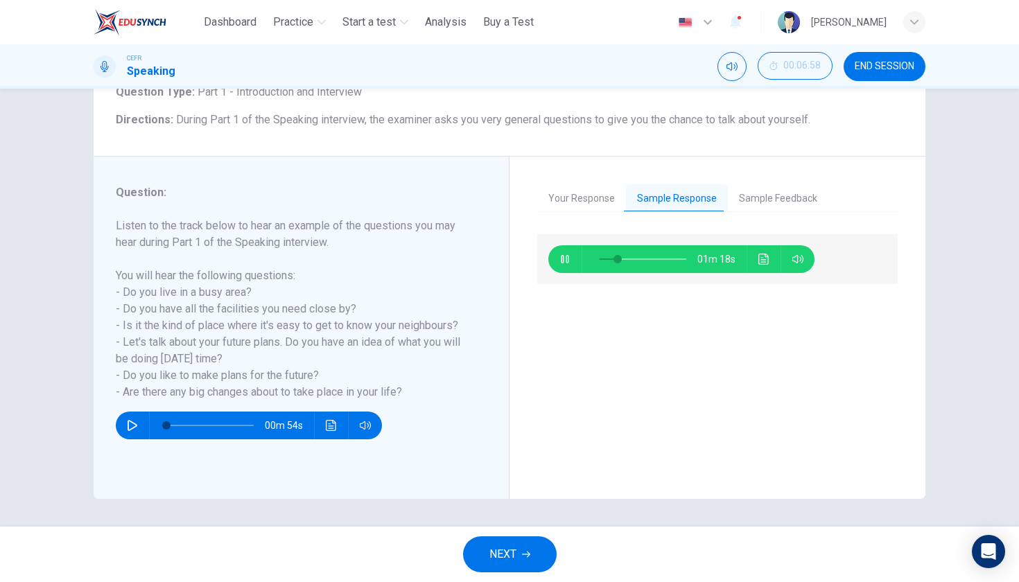
scroll to position [0, 0]
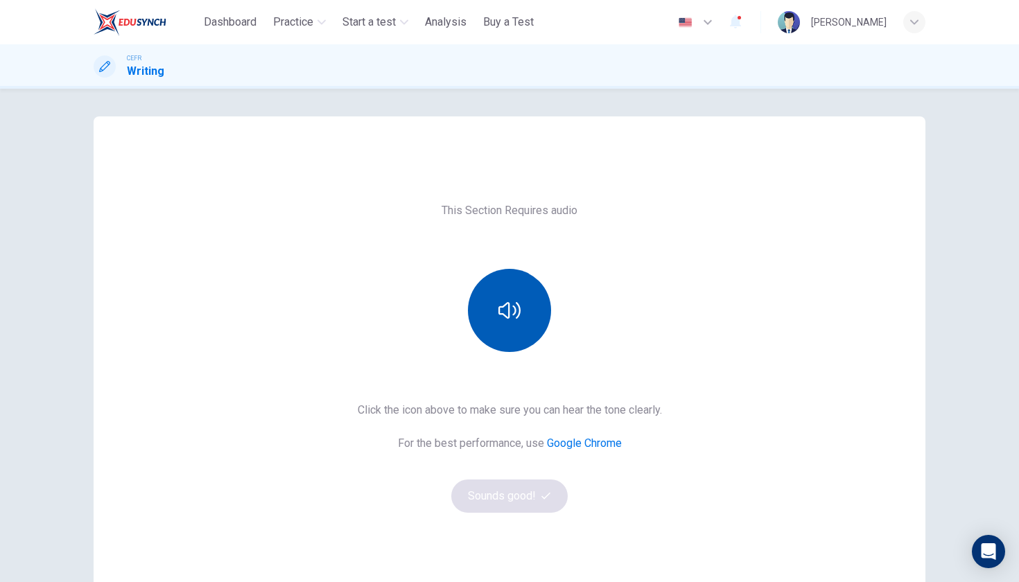
click at [511, 310] on icon "button" at bounding box center [509, 310] width 22 height 22
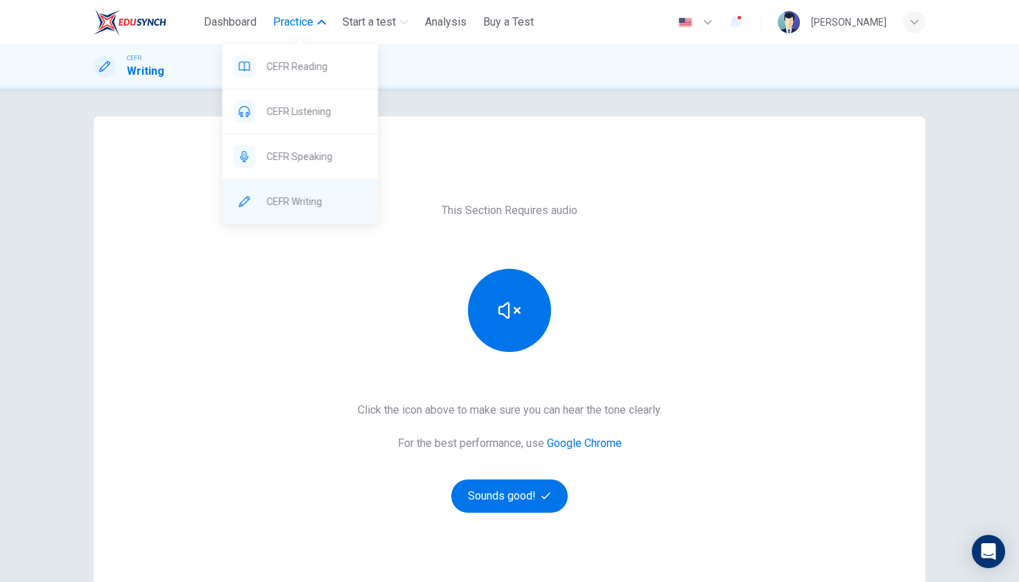
click at [286, 201] on span "CEFR Writing" at bounding box center [317, 201] width 100 height 17
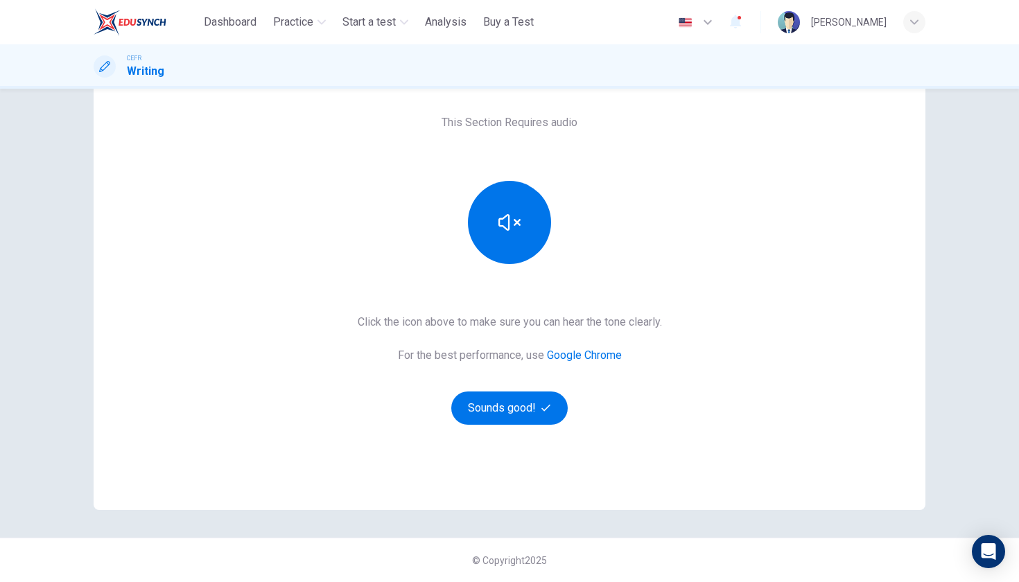
scroll to position [88, 0]
click at [862, 19] on div "[PERSON_NAME]" at bounding box center [849, 22] width 76 height 17
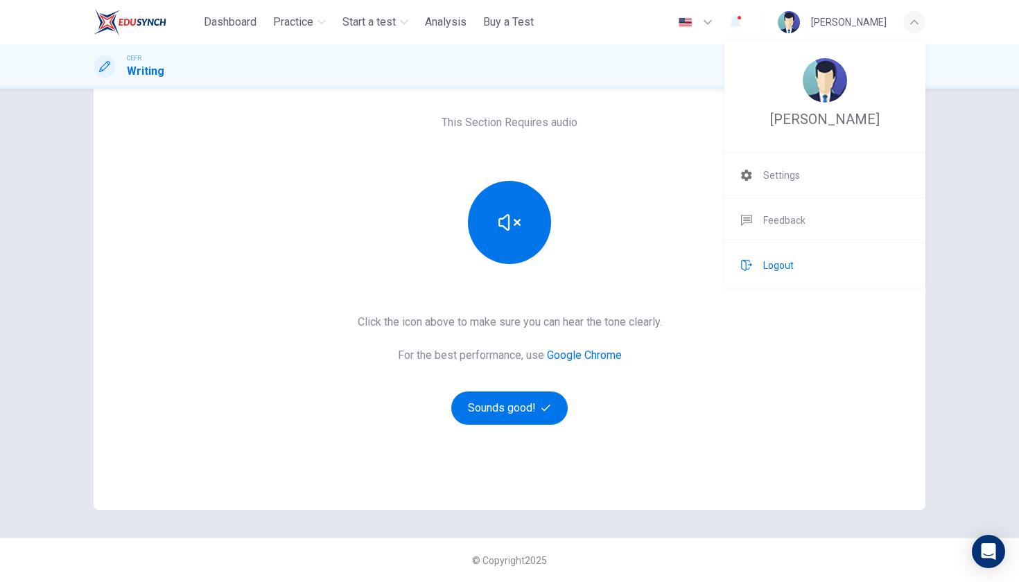
click at [757, 287] on li "Logout" at bounding box center [824, 265] width 201 height 44
